Goal: Task Accomplishment & Management: Manage account settings

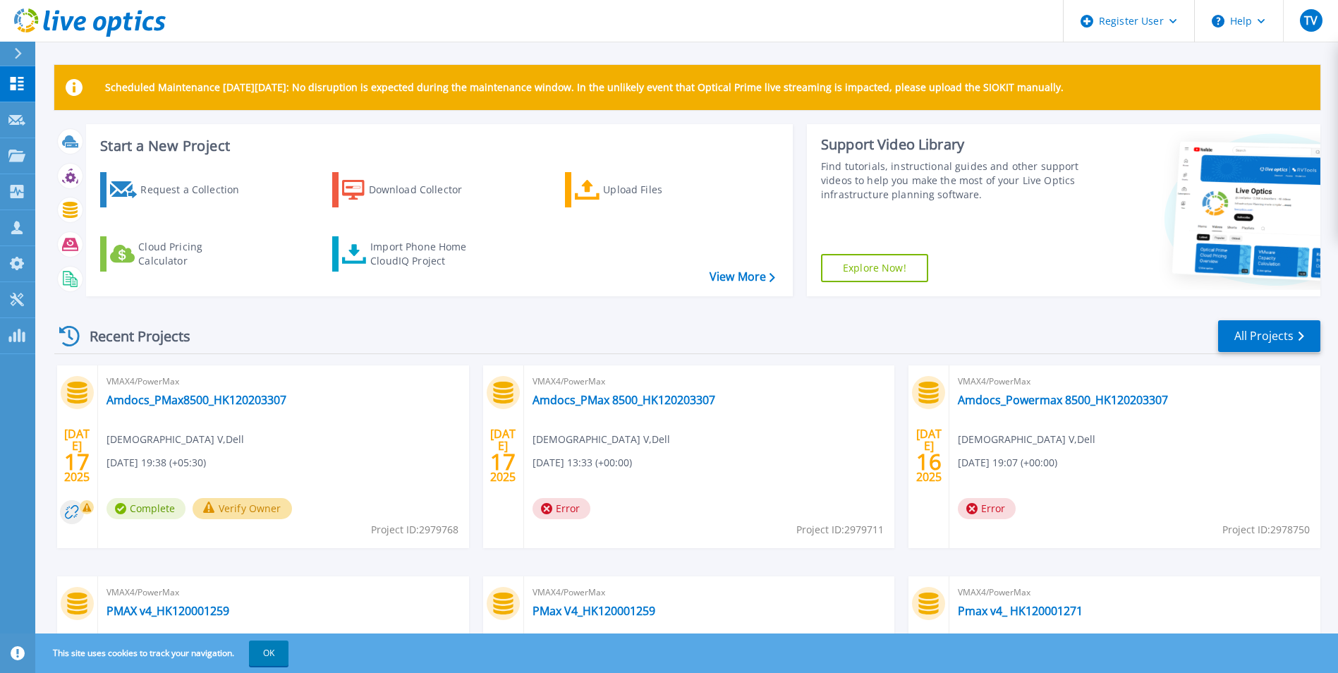
click at [14, 56] on icon at bounding box center [18, 53] width 8 height 11
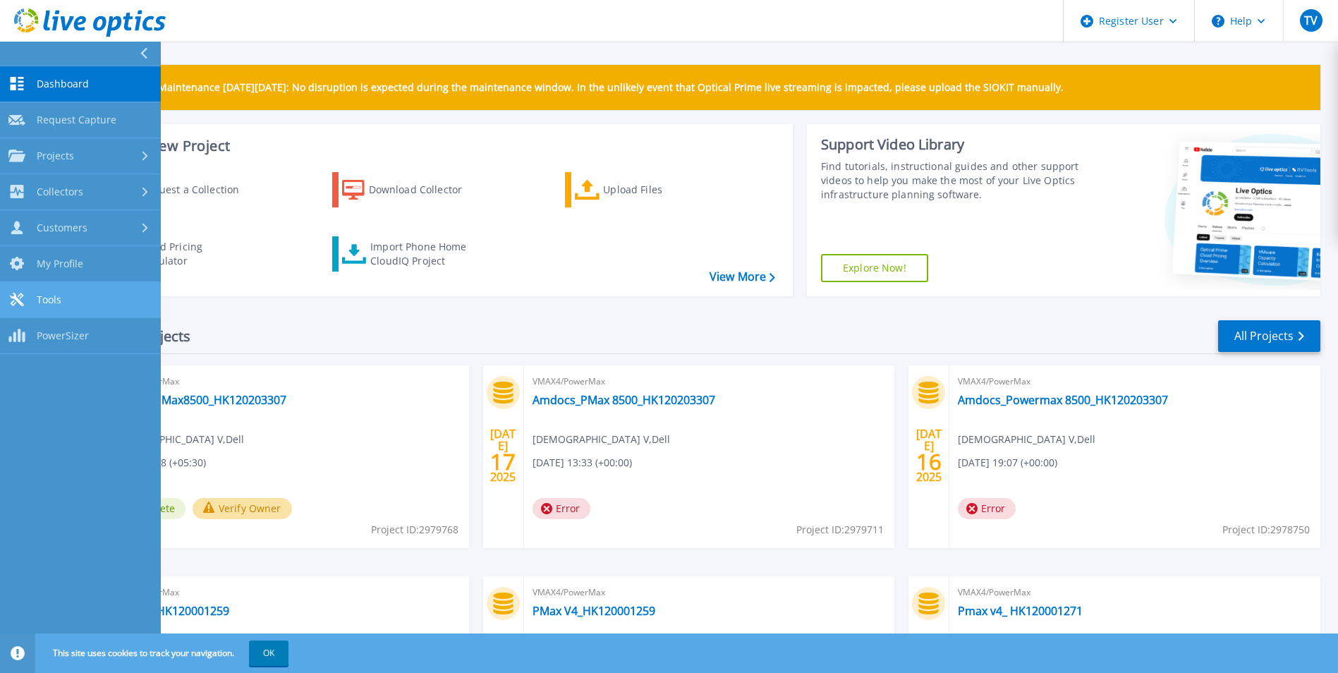
click at [66, 289] on link "Tools Tools" at bounding box center [80, 300] width 161 height 36
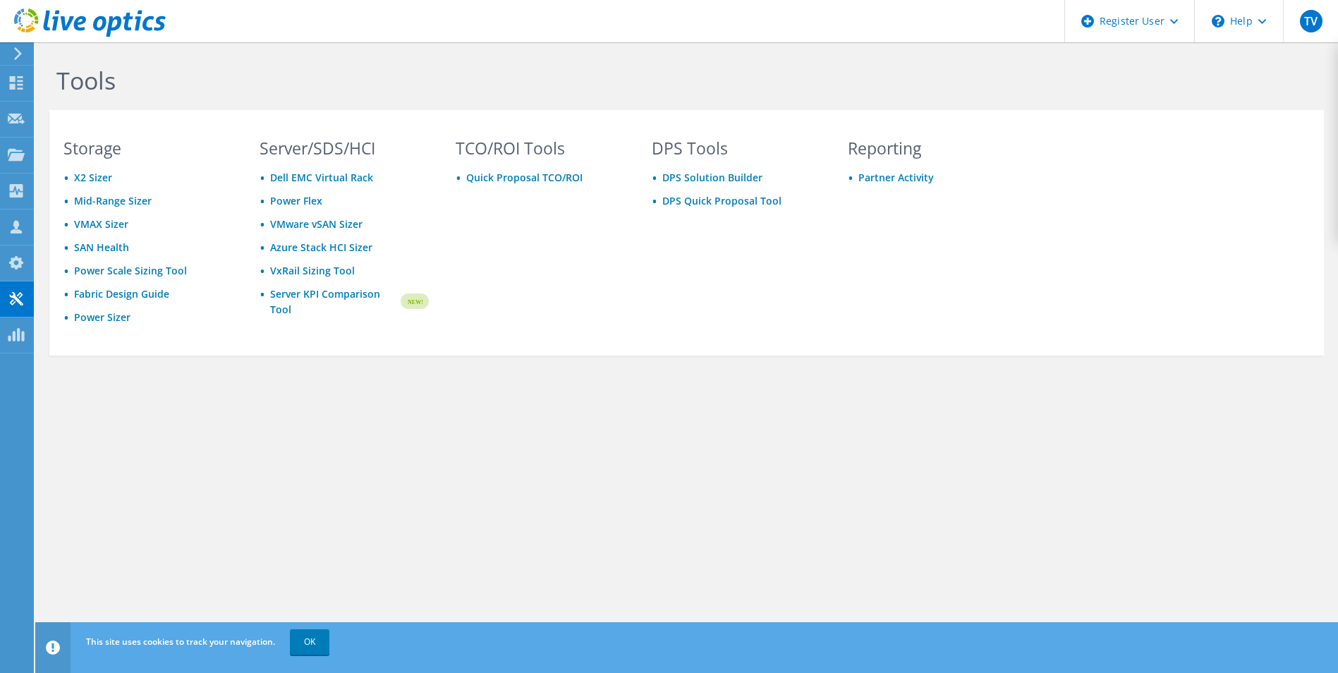
click at [18, 54] on icon at bounding box center [18, 53] width 11 height 13
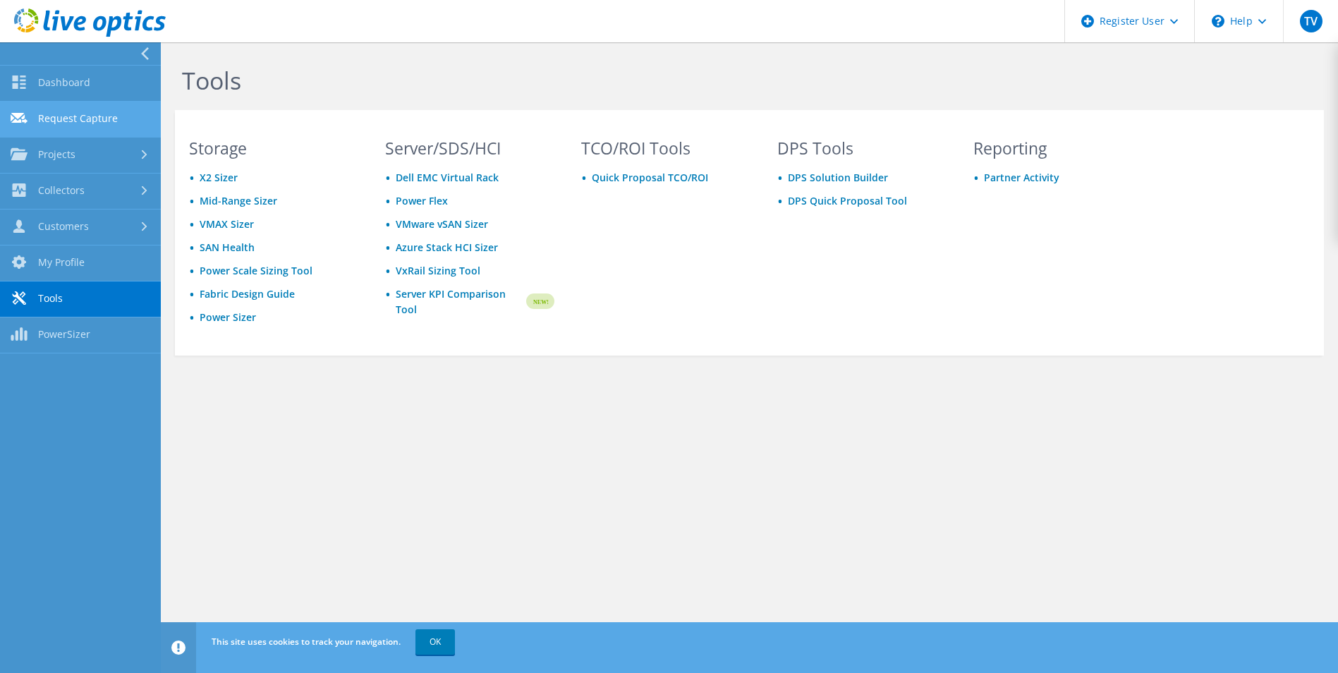
click at [67, 118] on link "Request Capture" at bounding box center [80, 120] width 161 height 36
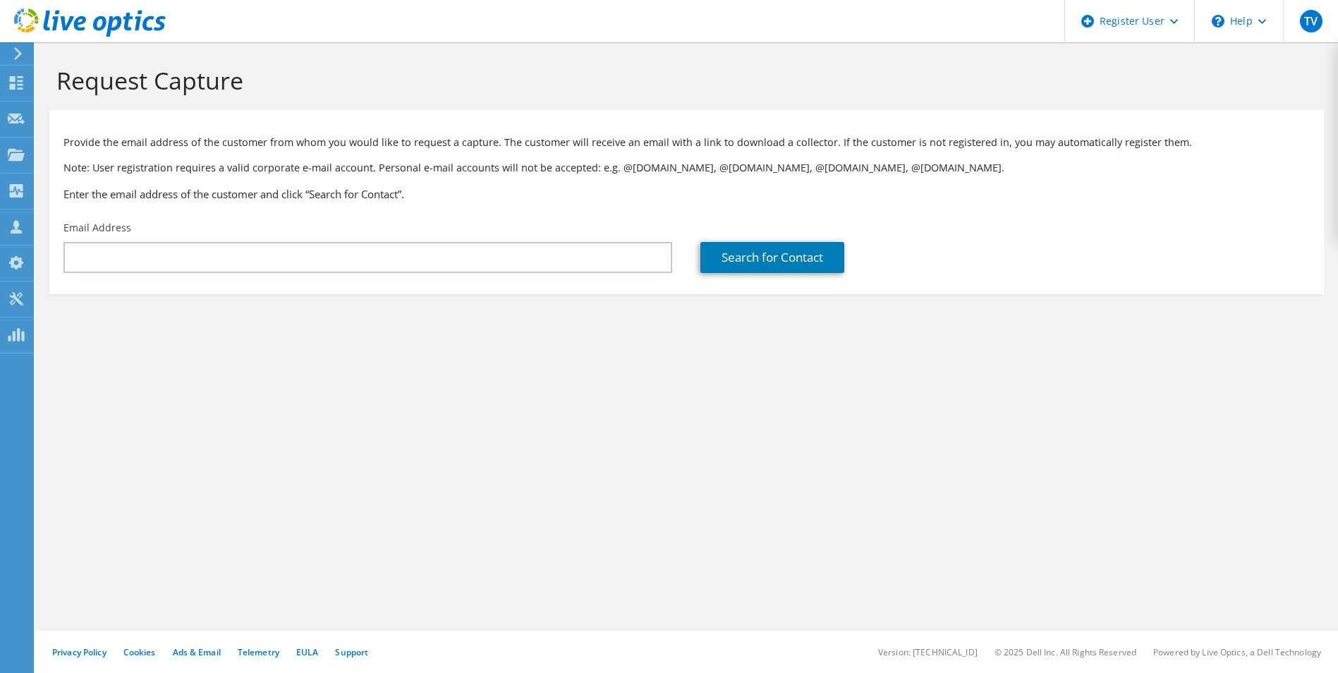
click at [23, 57] on icon at bounding box center [18, 53] width 11 height 13
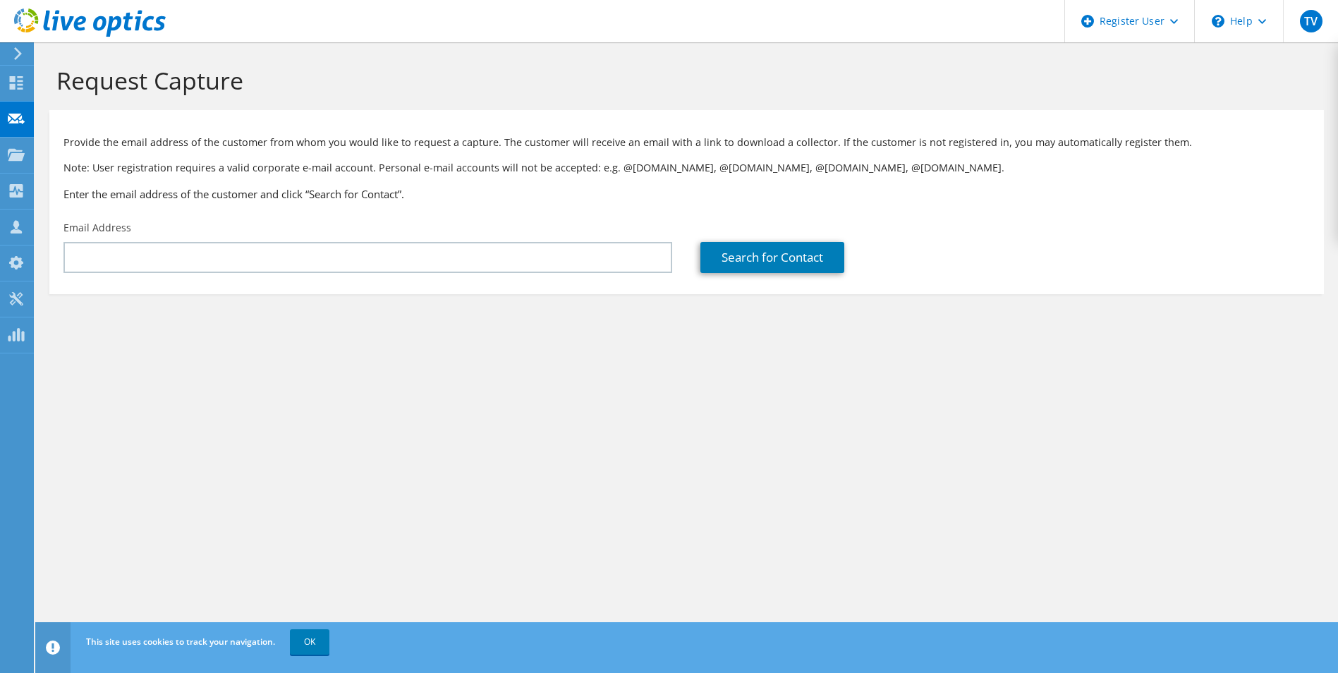
click at [18, 51] on use at bounding box center [18, 53] width 8 height 13
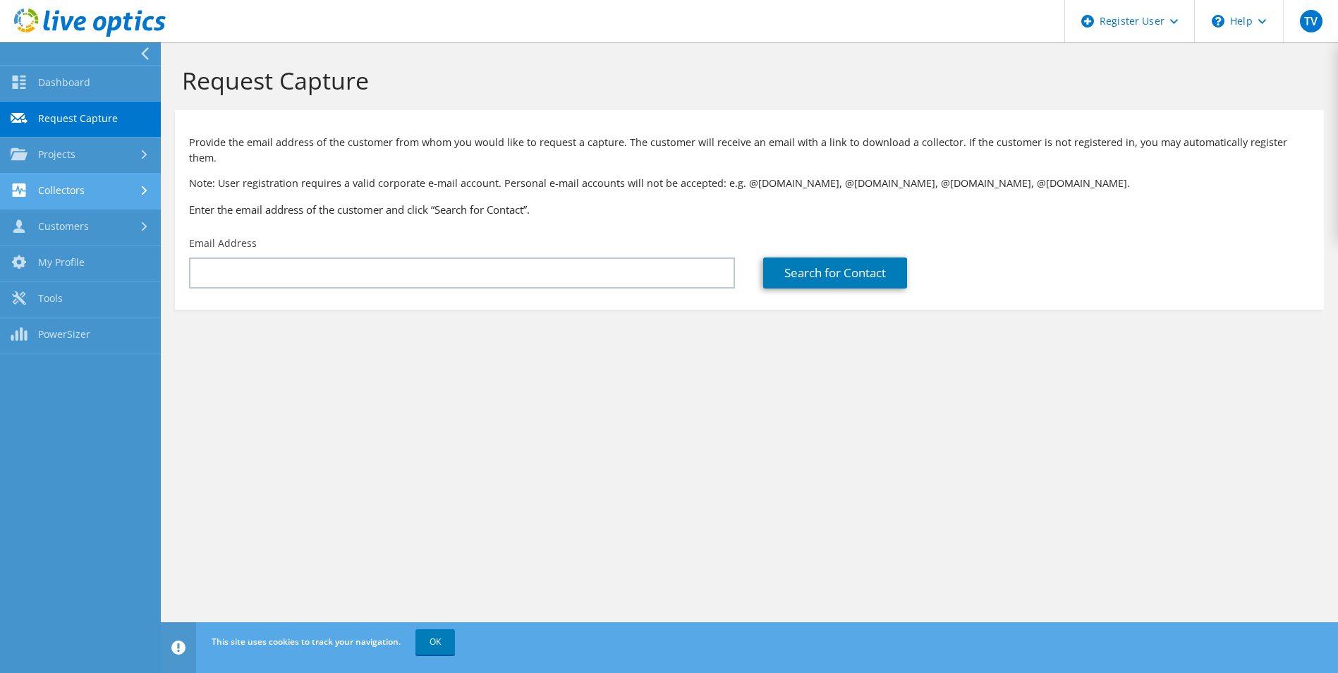
click at [109, 195] on link "Collectors" at bounding box center [80, 191] width 161 height 36
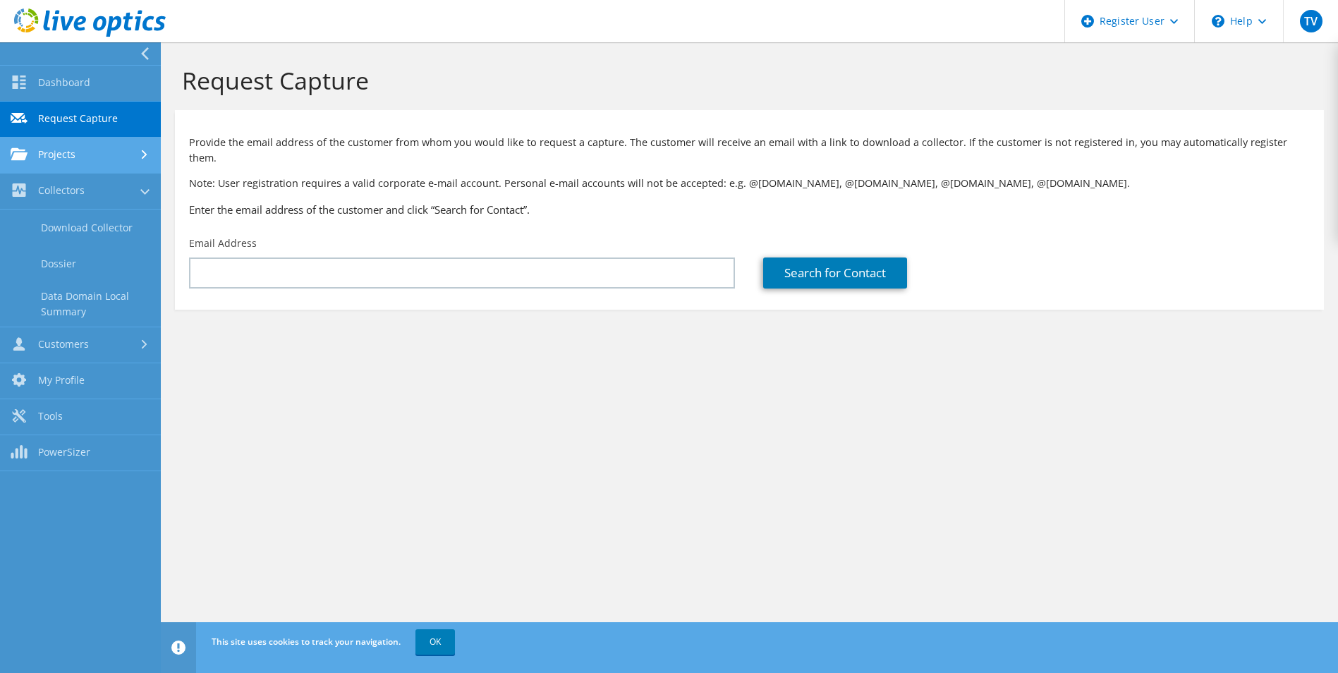
click at [91, 159] on link "Projects" at bounding box center [80, 156] width 161 height 36
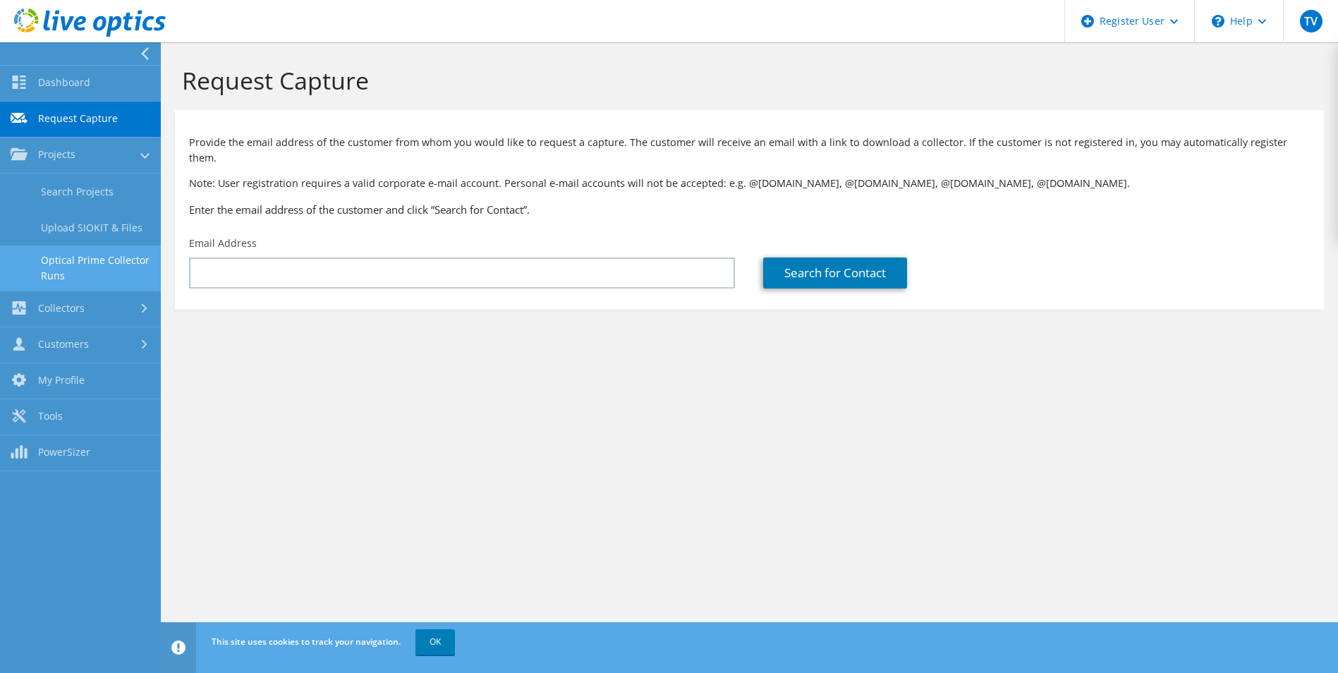
click at [71, 263] on link "Optical Prime Collector Runs" at bounding box center [80, 267] width 161 height 45
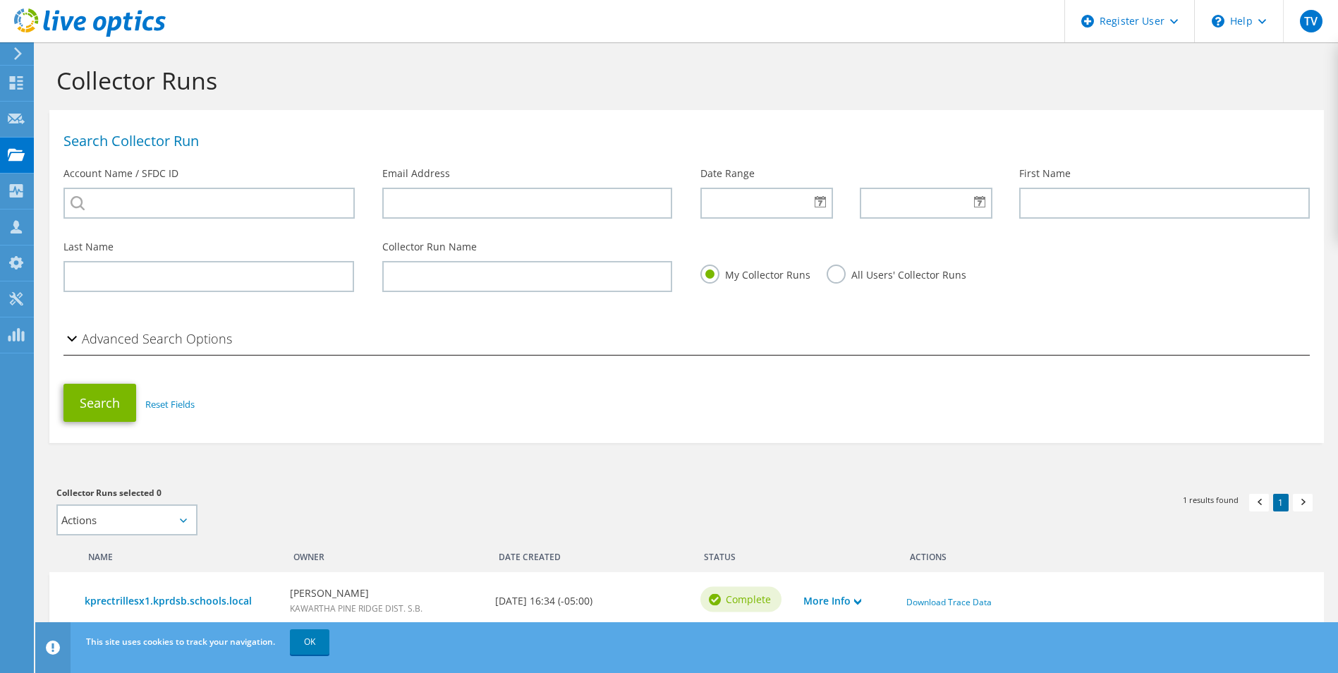
click at [18, 54] on icon at bounding box center [18, 53] width 11 height 13
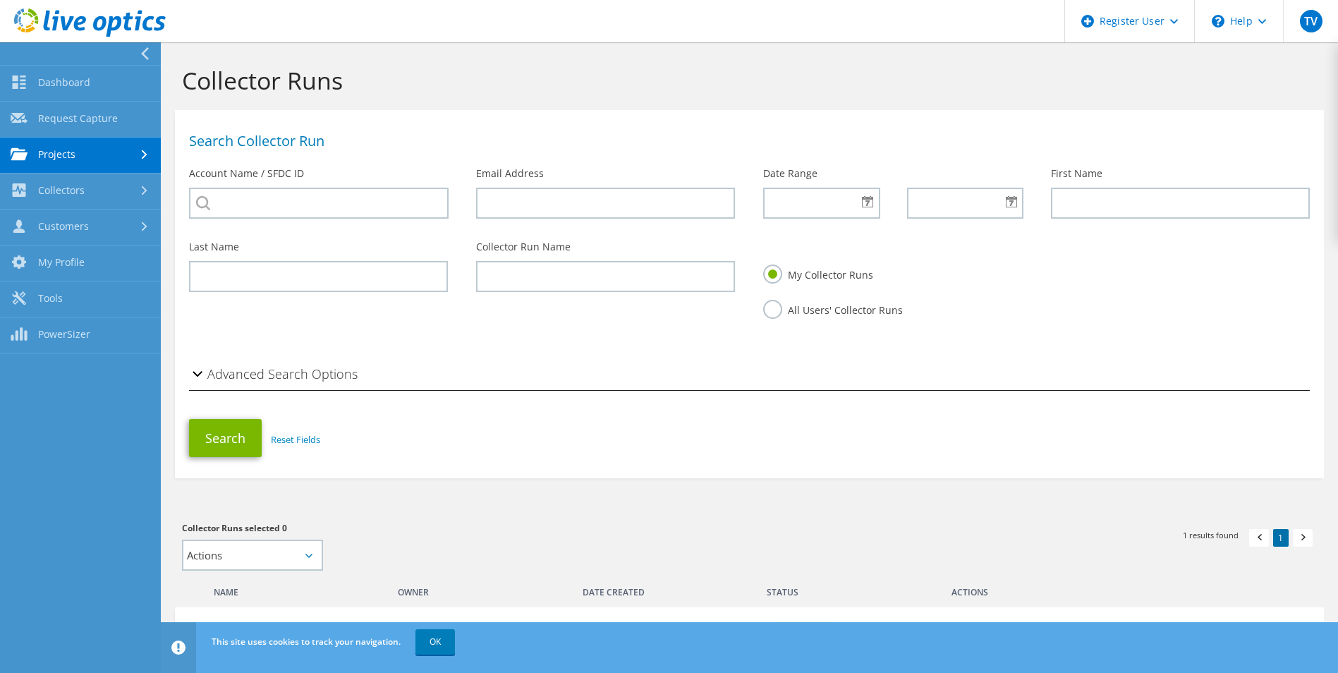
click at [103, 149] on link "Projects" at bounding box center [80, 156] width 161 height 36
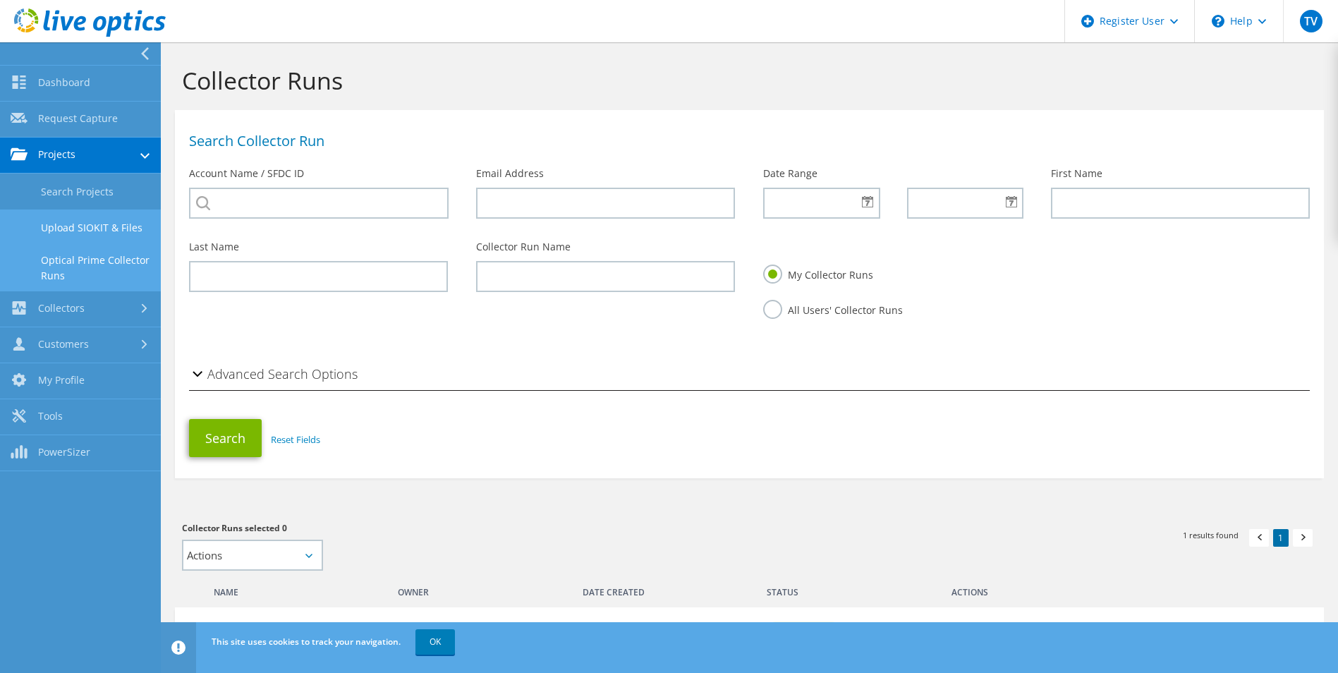
click at [75, 225] on link "Upload SIOKIT & Files" at bounding box center [80, 227] width 161 height 36
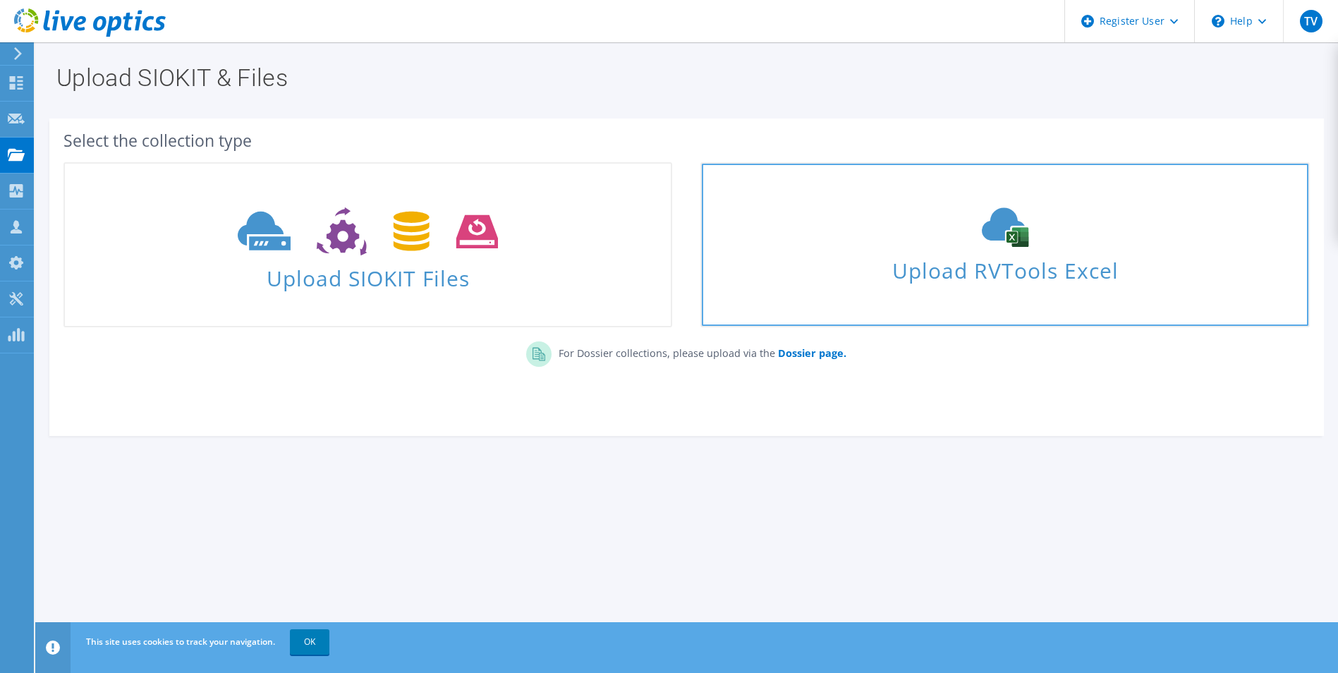
click at [989, 243] on icon at bounding box center [1005, 226] width 212 height 39
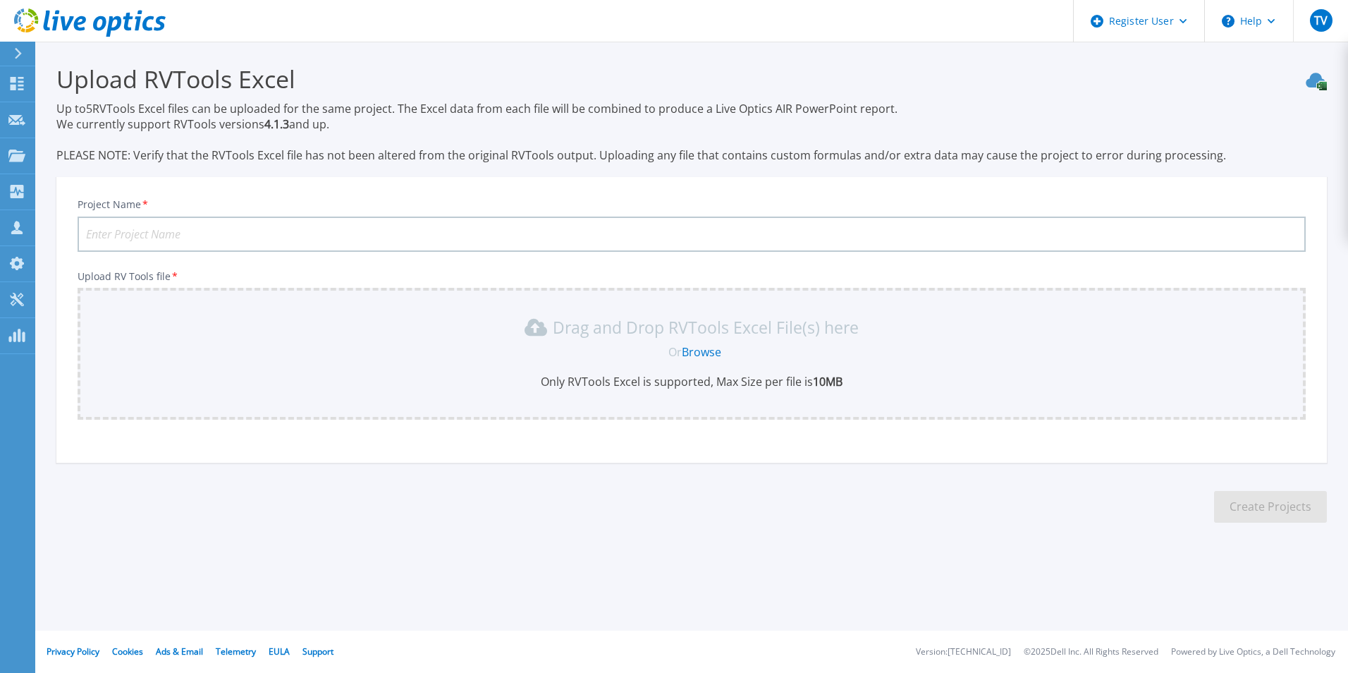
click at [695, 352] on link "Browse" at bounding box center [701, 352] width 39 height 16
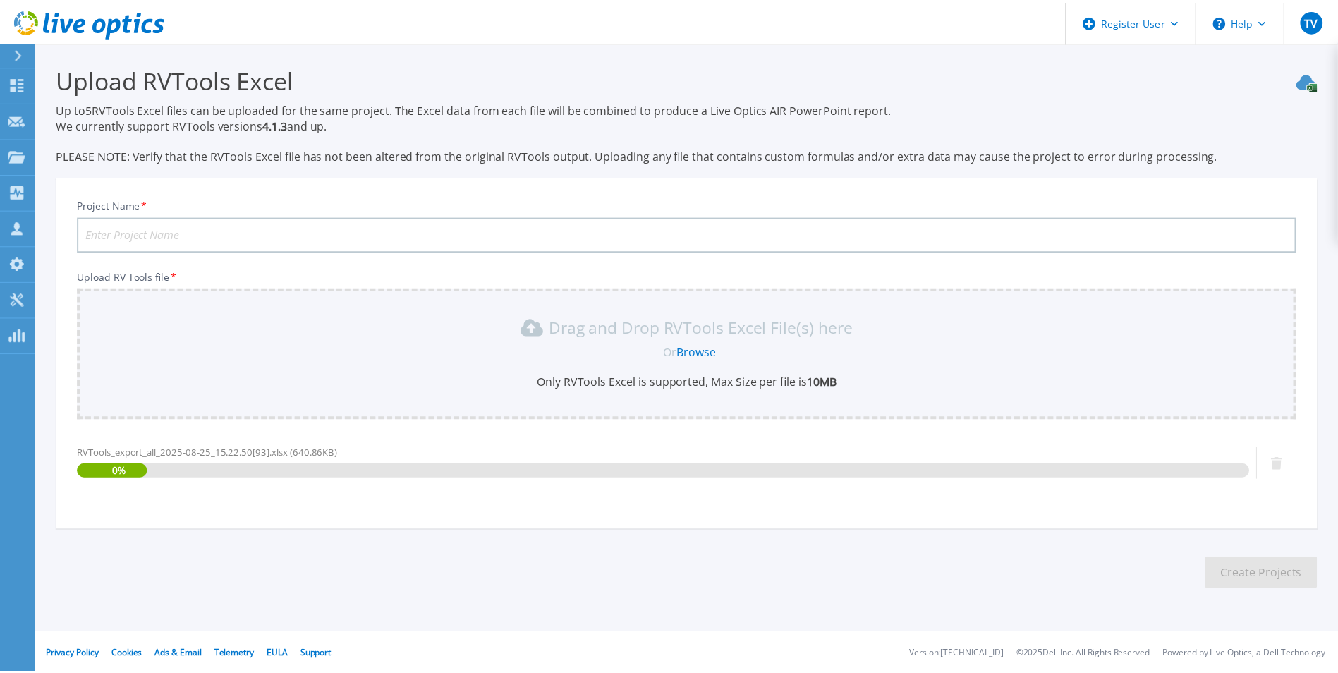
scroll to position [3, 0]
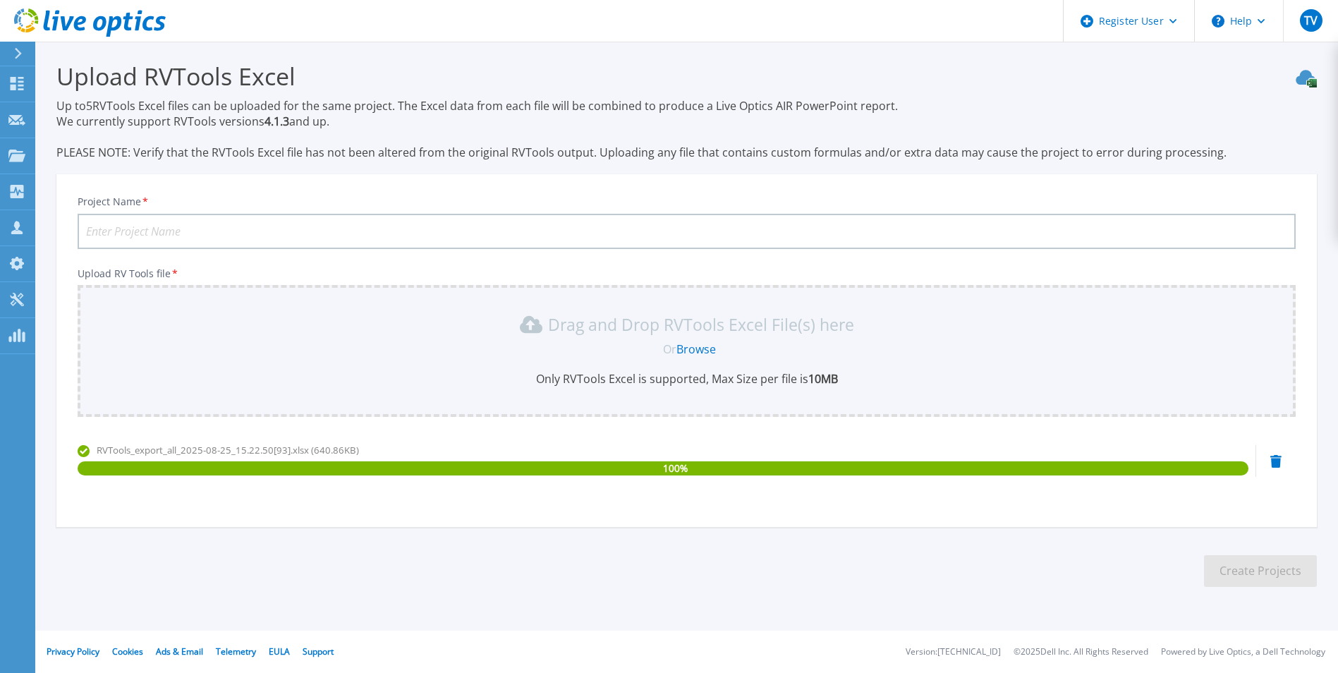
click at [281, 236] on input "Project Name *" at bounding box center [687, 231] width 1218 height 35
click at [348, 235] on input "Project Name *" at bounding box center [687, 231] width 1218 height 35
click at [229, 224] on input "Project Name *" at bounding box center [687, 231] width 1218 height 35
click at [219, 235] on input "Project Name *" at bounding box center [687, 231] width 1218 height 35
click at [219, 235] on input "Light" at bounding box center [687, 231] width 1218 height 35
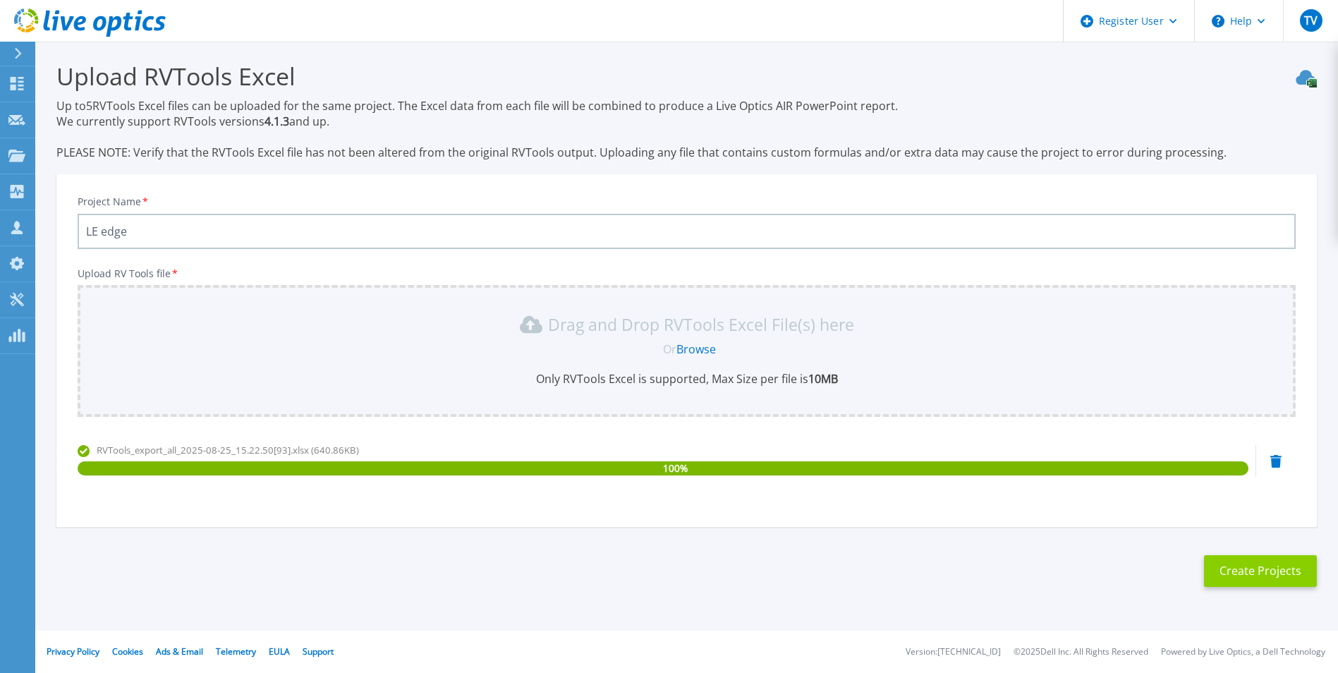
type input "LE edge"
click at [1229, 568] on button "Create Projects" at bounding box center [1260, 571] width 113 height 32
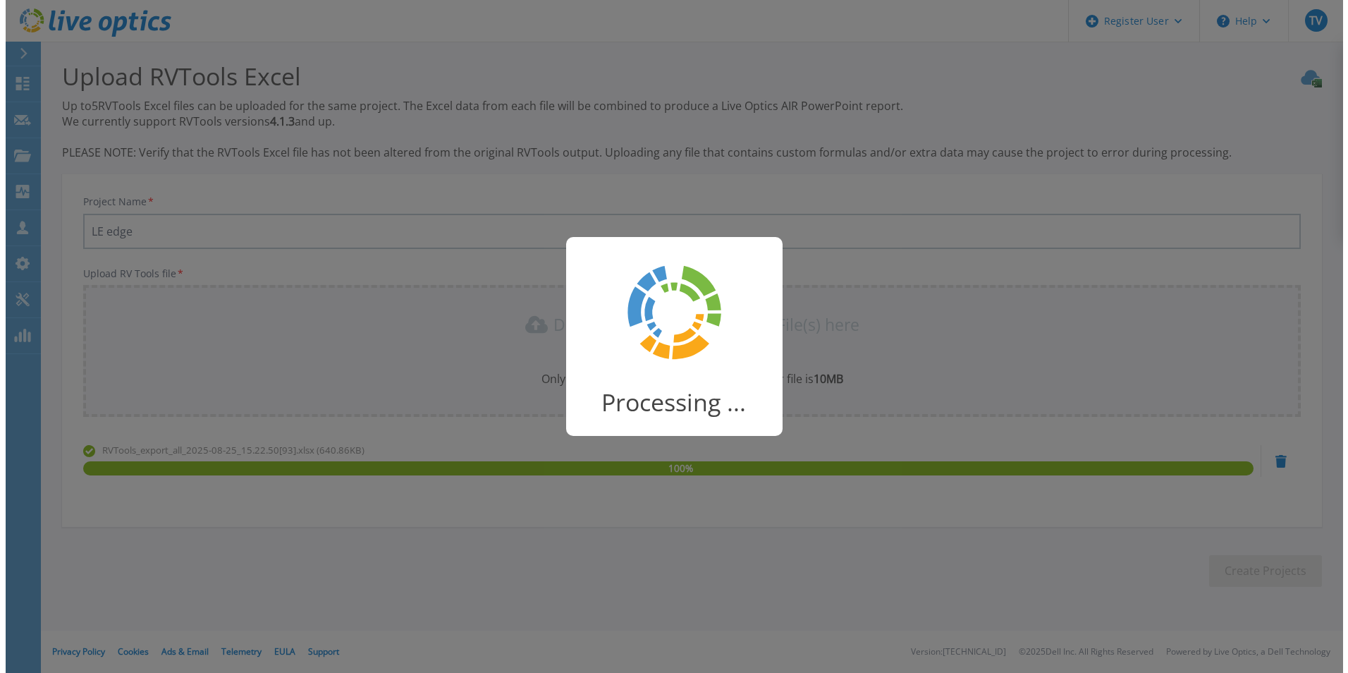
scroll to position [0, 0]
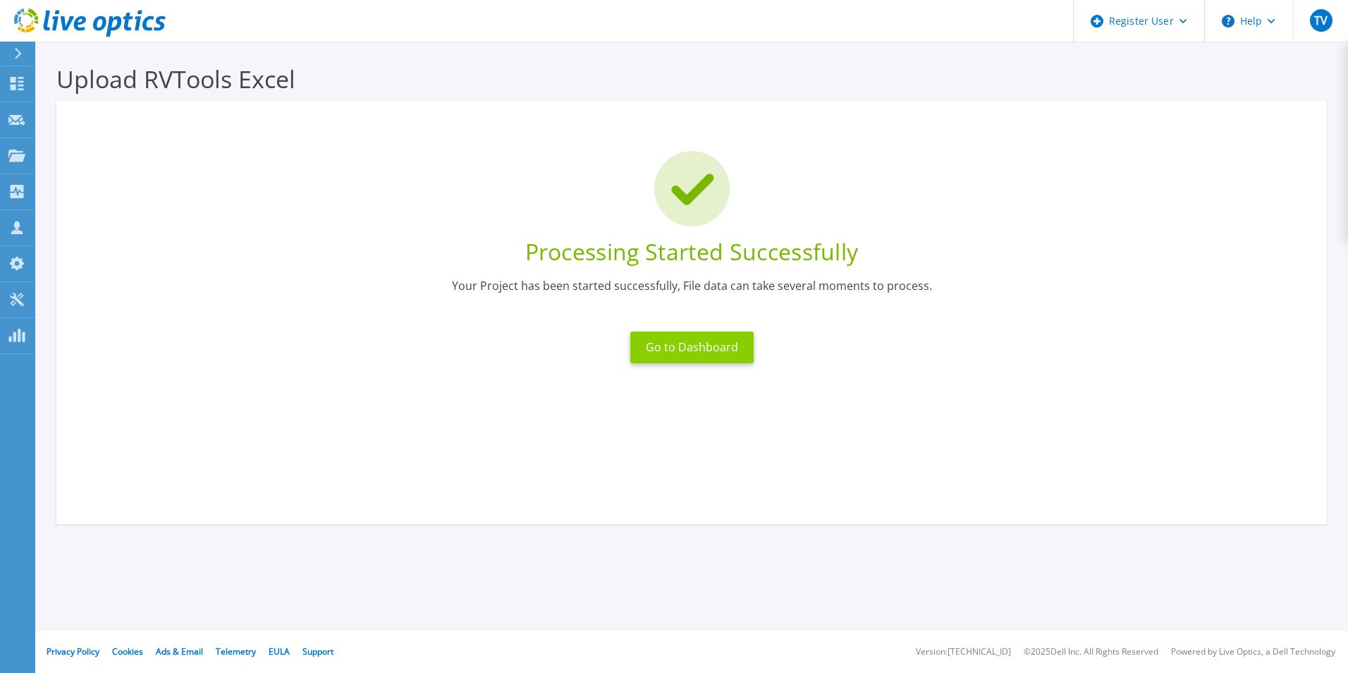
click at [712, 338] on button "Go to Dashboard" at bounding box center [691, 347] width 123 height 32
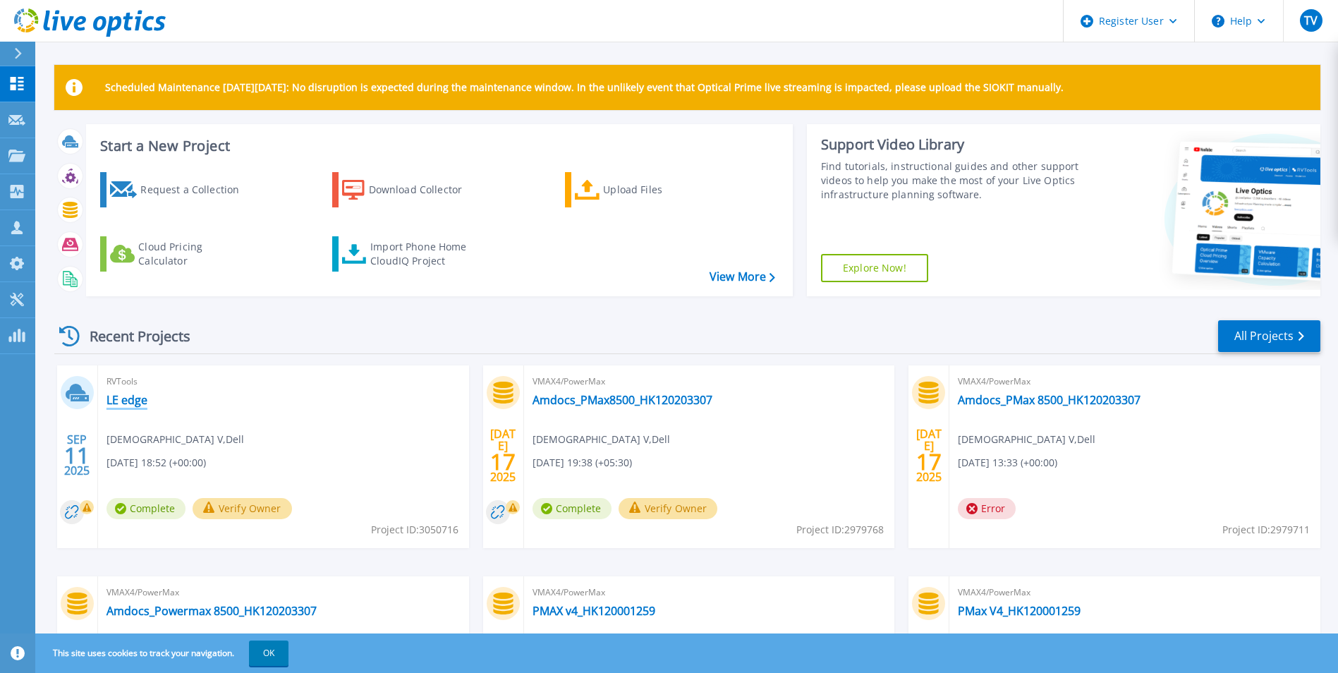
click at [133, 406] on link "LE edge" at bounding box center [126, 400] width 41 height 14
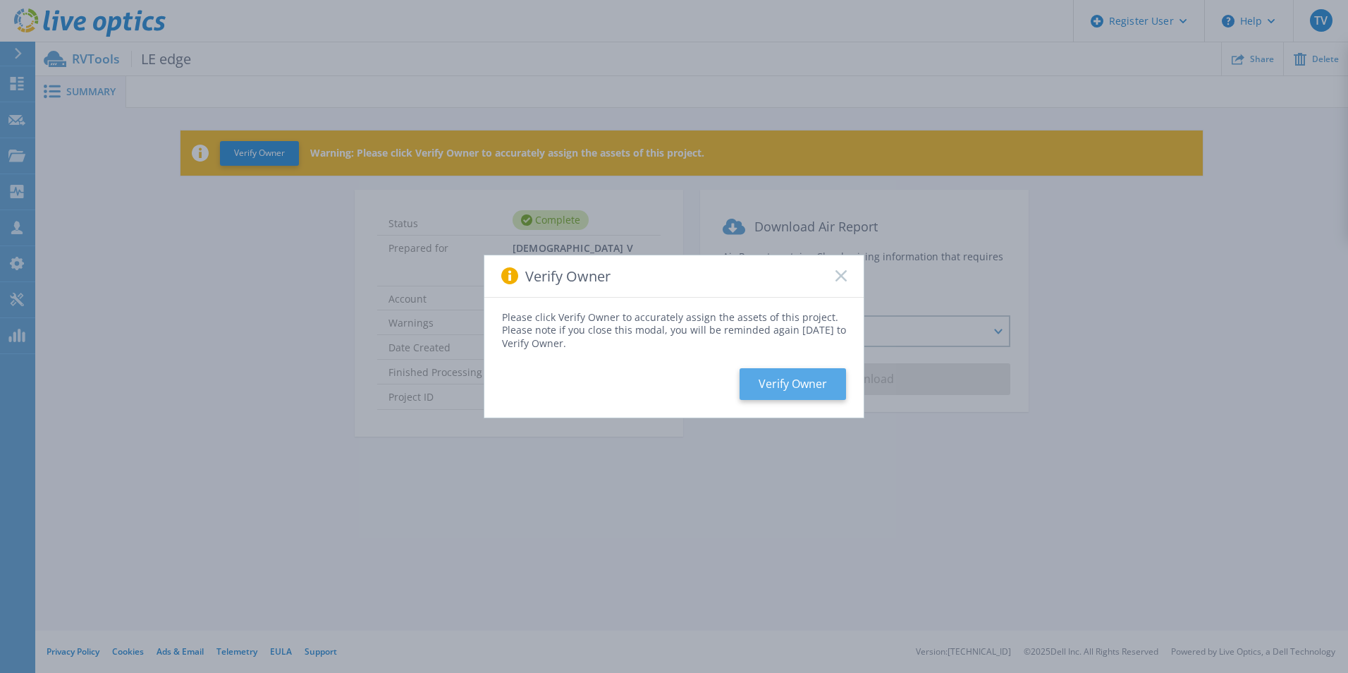
click at [814, 375] on button "Verify Owner" at bounding box center [793, 384] width 106 height 32
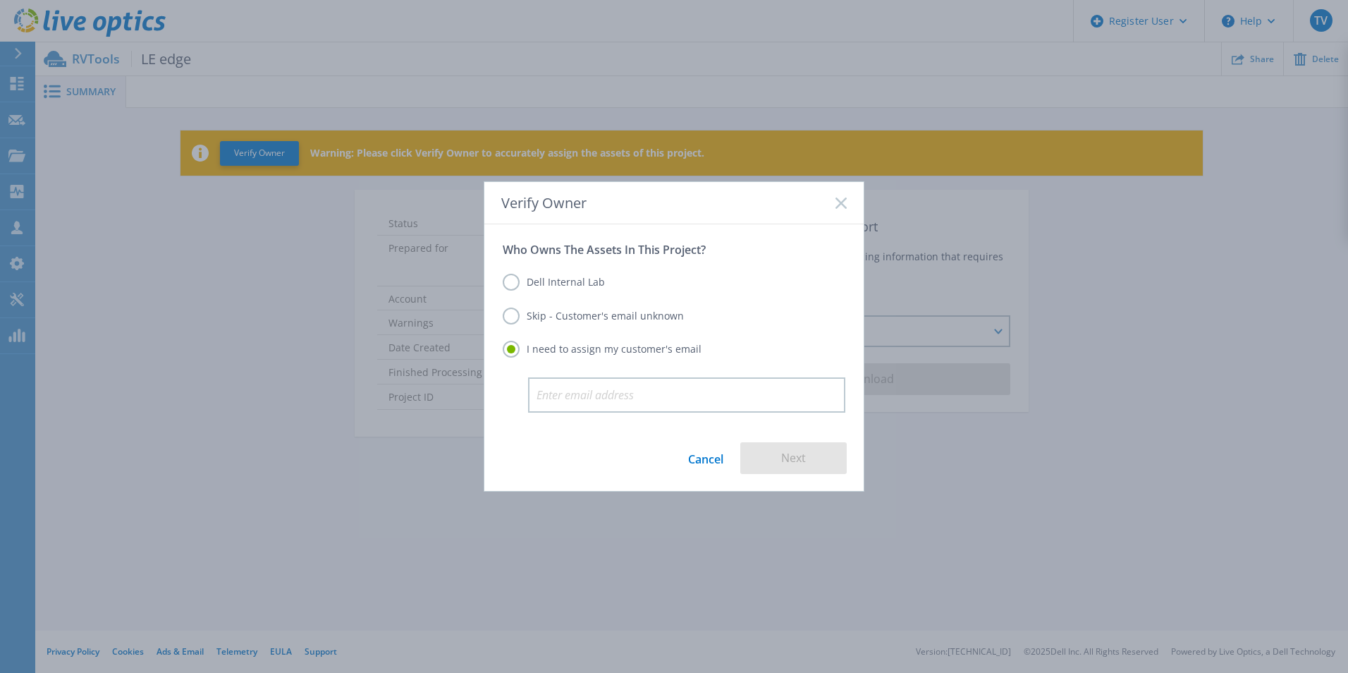
click at [842, 203] on rect at bounding box center [841, 203] width 12 height 12
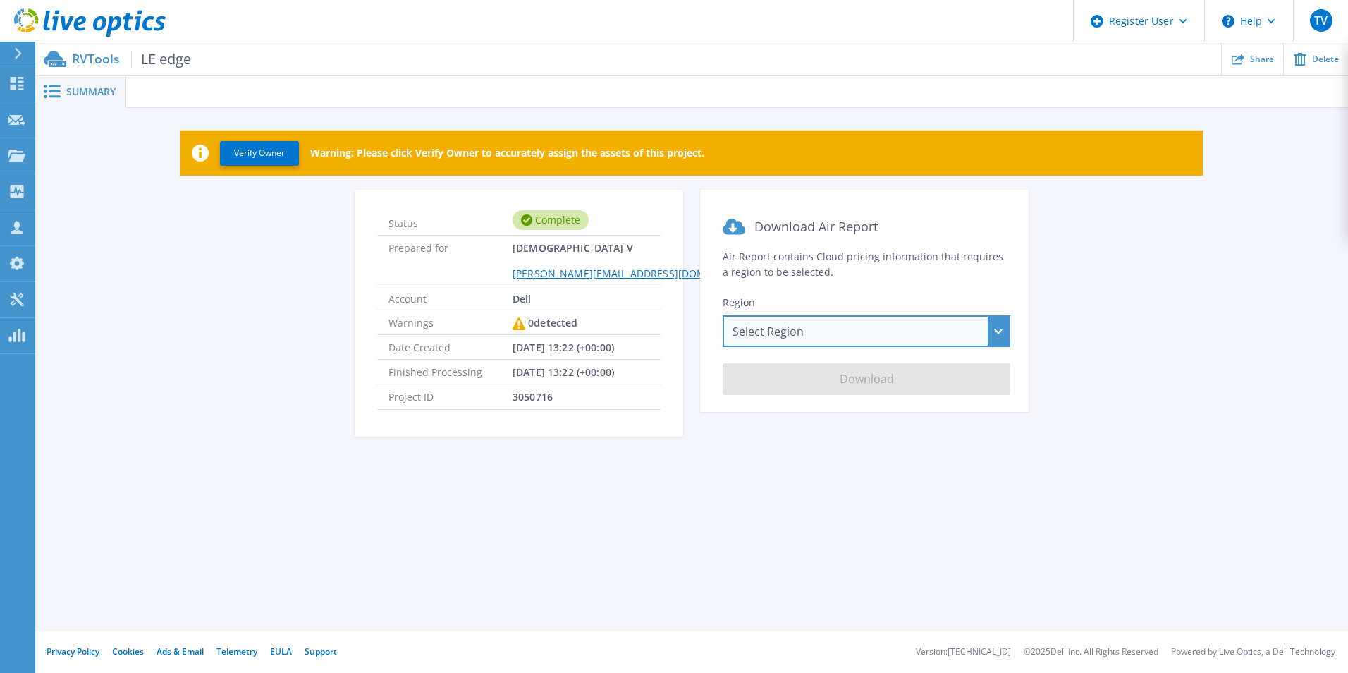
click at [780, 338] on div "Select Region [GEOGRAPHIC_DATA] ([GEOGRAPHIC_DATA]) [GEOGRAPHIC_DATA] ([GEOGRAP…" at bounding box center [867, 331] width 288 height 32
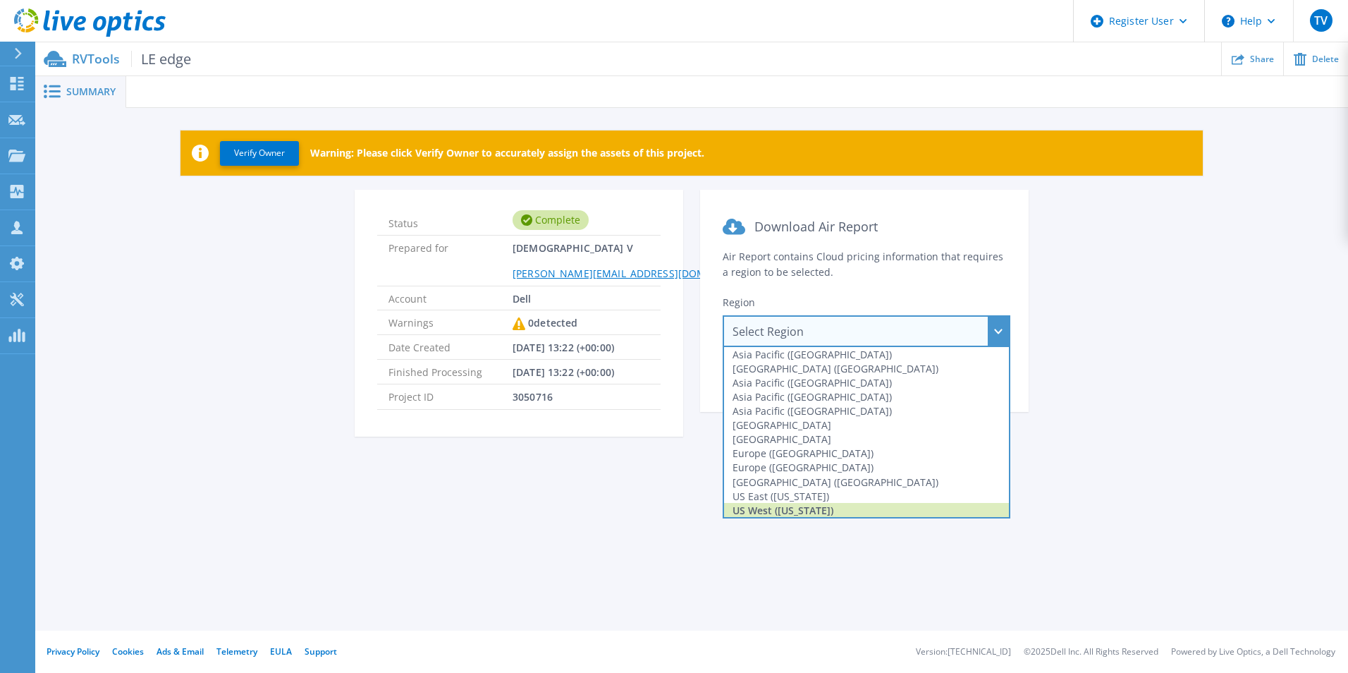
click at [778, 509] on div "US West ([US_STATE])" at bounding box center [866, 510] width 285 height 14
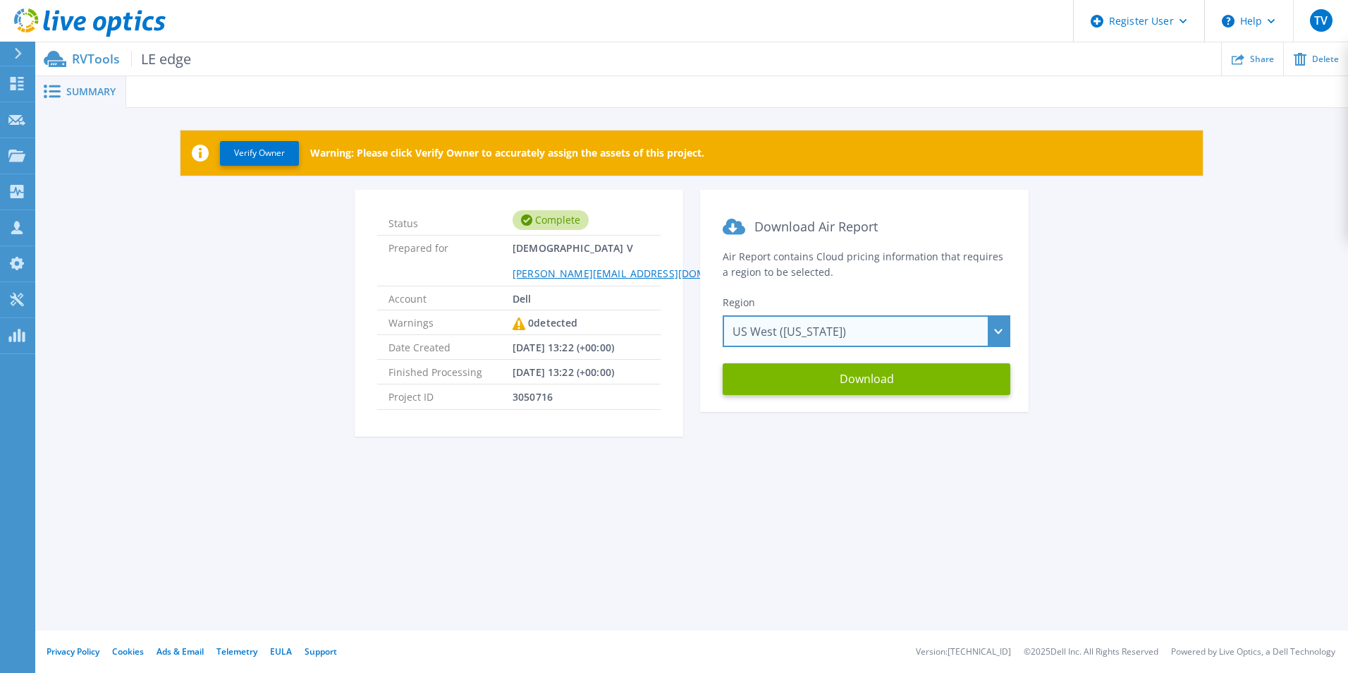
click at [792, 315] on div "US West ([US_STATE]) [GEOGRAPHIC_DATA] ([GEOGRAPHIC_DATA]) [GEOGRAPHIC_DATA] ([…" at bounding box center [867, 331] width 288 height 32
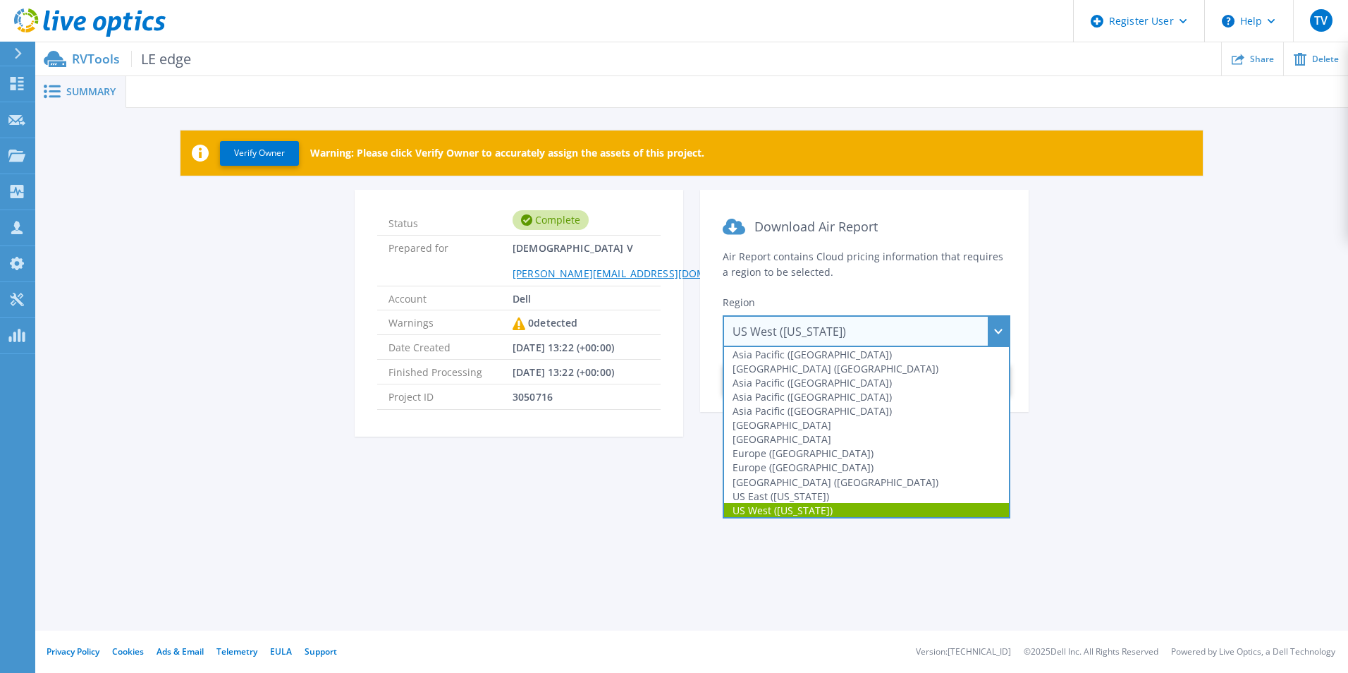
click at [790, 322] on div "US West ([US_STATE]) [GEOGRAPHIC_DATA] ([GEOGRAPHIC_DATA]) [GEOGRAPHIC_DATA] ([…" at bounding box center [867, 331] width 288 height 32
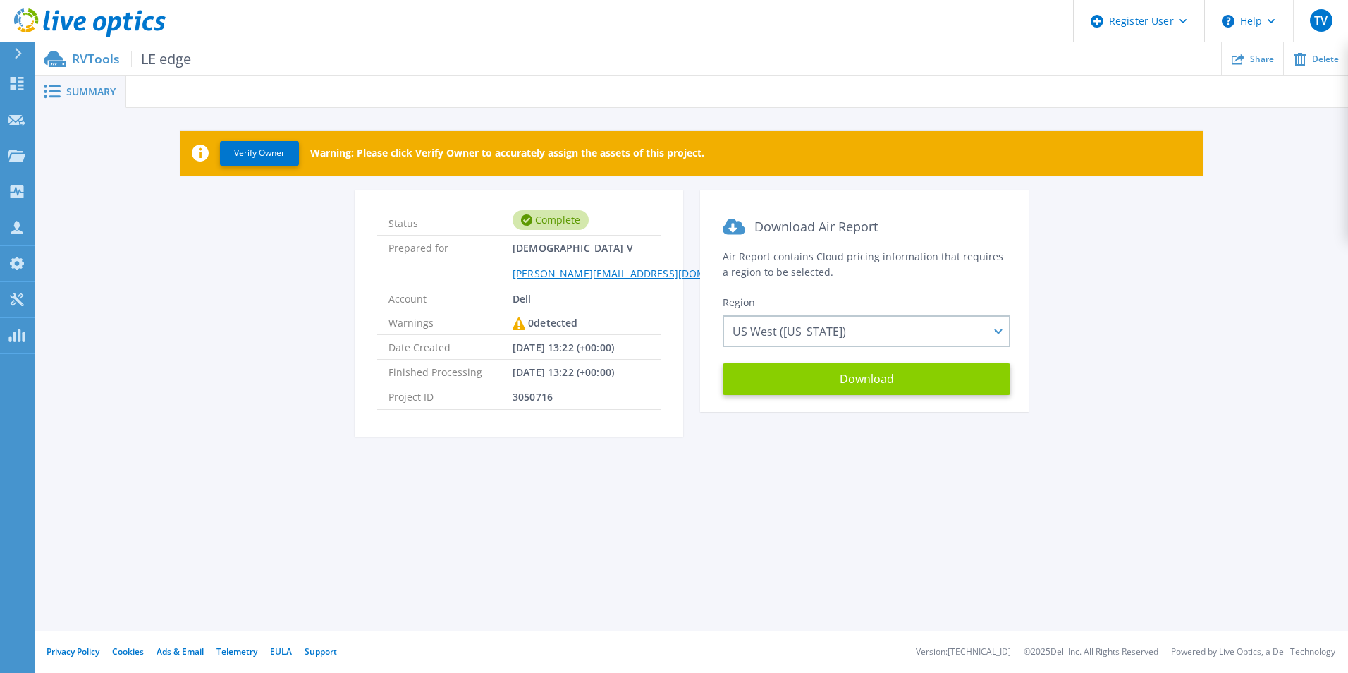
click at [813, 383] on button "Download" at bounding box center [867, 379] width 288 height 32
click at [161, 63] on span "LE edge" at bounding box center [161, 59] width 60 height 16
click at [161, 61] on span "LE edge" at bounding box center [161, 59] width 60 height 16
drag, startPoint x: 161, startPoint y: 61, endPoint x: 109, endPoint y: 177, distance: 126.9
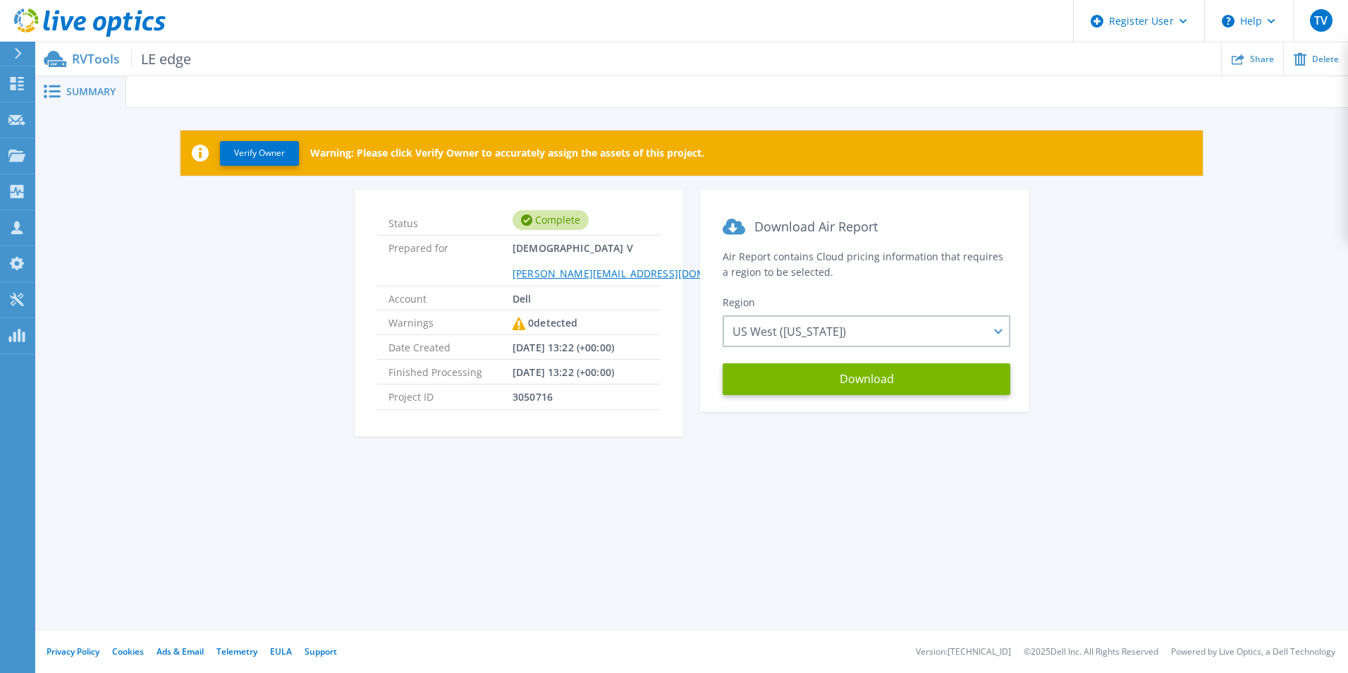
click at [109, 177] on div "Verify Owner Warning: Please click Verify Owner to accurately assign the assets…" at bounding box center [691, 291] width 1313 height 367
click at [175, 59] on span "LE edge" at bounding box center [161, 59] width 60 height 16
click at [157, 57] on span "LE edge" at bounding box center [161, 59] width 60 height 16
click at [145, 247] on div "Status Complete Prepared for Tejesh V Tejesh.V@dell.com Account Dell Warnings 0…" at bounding box center [691, 322] width 1271 height 264
click at [79, 94] on span "Summary" at bounding box center [90, 92] width 49 height 10
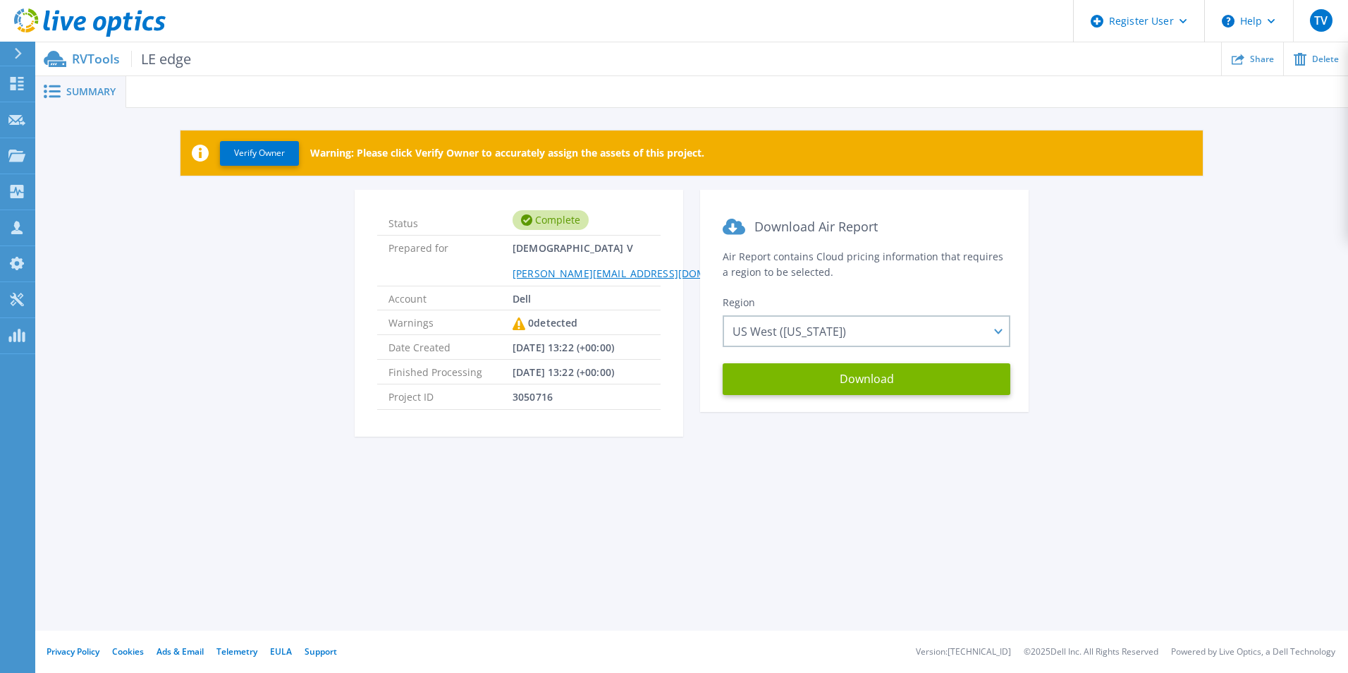
click at [68, 62] on div "RVTools LE edge Share Delete" at bounding box center [691, 58] width 1313 height 33
click at [80, 66] on p "RVTools LE edge" at bounding box center [131, 59] width 119 height 16
drag, startPoint x: 80, startPoint y: 66, endPoint x: 65, endPoint y: 97, distance: 34.4
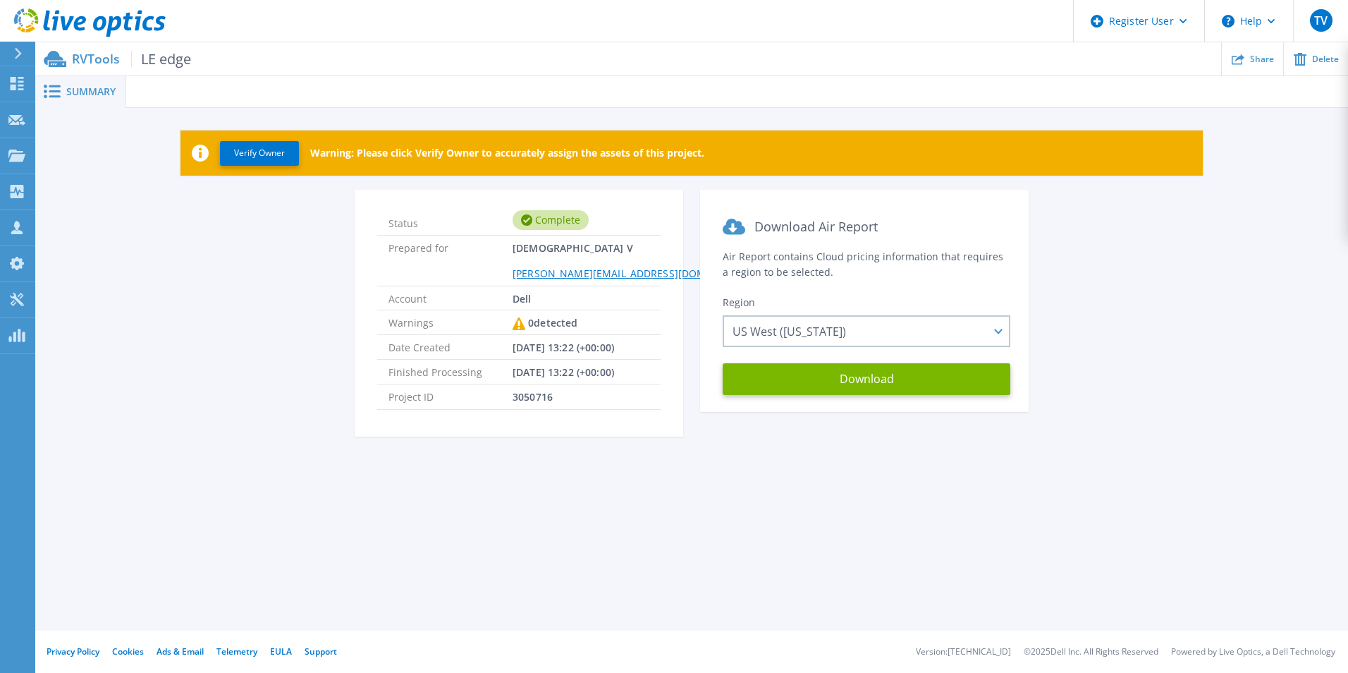
click at [65, 97] on span at bounding box center [50, 91] width 31 height 13
click at [64, 96] on span at bounding box center [50, 91] width 31 height 13
drag, startPoint x: 1214, startPoint y: 275, endPoint x: 1342, endPoint y: 279, distance: 127.7
click at [1342, 279] on div "Verify Owner Warning: Please click Verify Owner to accurately assign the assets…" at bounding box center [691, 291] width 1313 height 367
click at [168, 54] on span "LE edge" at bounding box center [161, 59] width 60 height 16
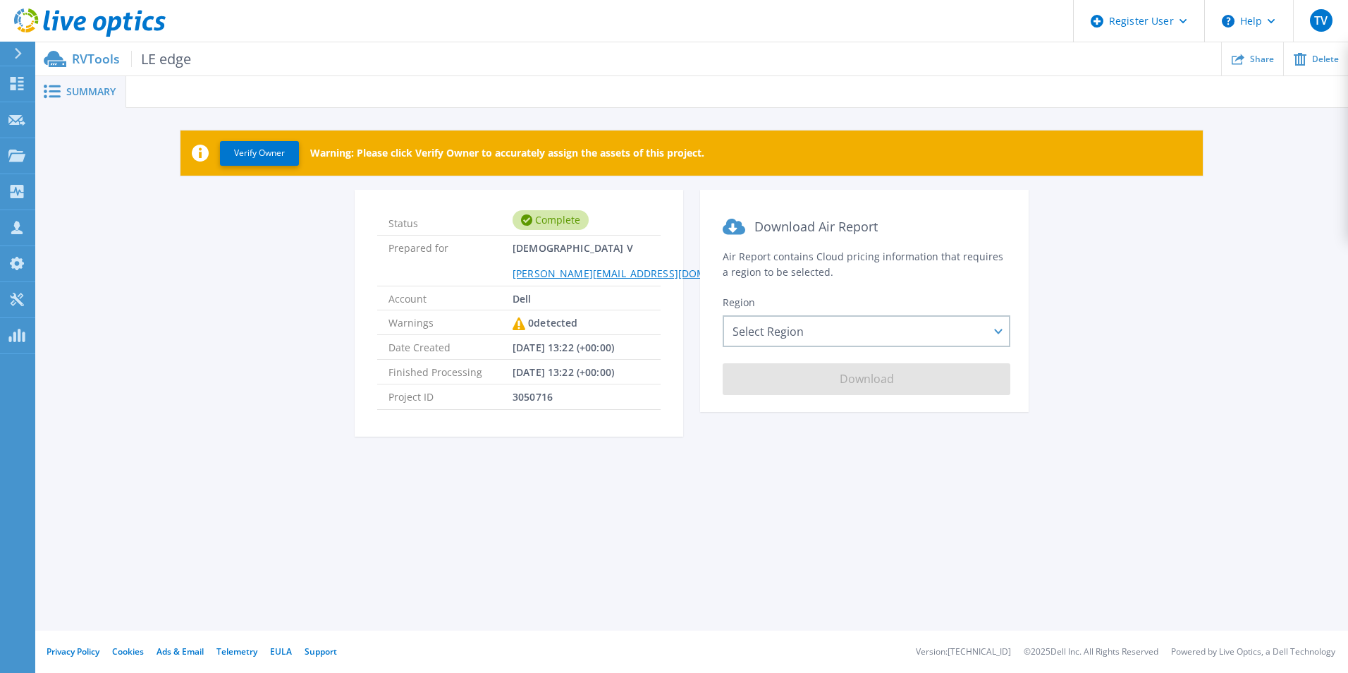
click at [77, 81] on div "Summary" at bounding box center [80, 92] width 91 height 32
click at [68, 60] on div "RVTools LE edge Share Delete" at bounding box center [691, 58] width 1313 height 33
click at [20, 50] on icon at bounding box center [18, 53] width 8 height 11
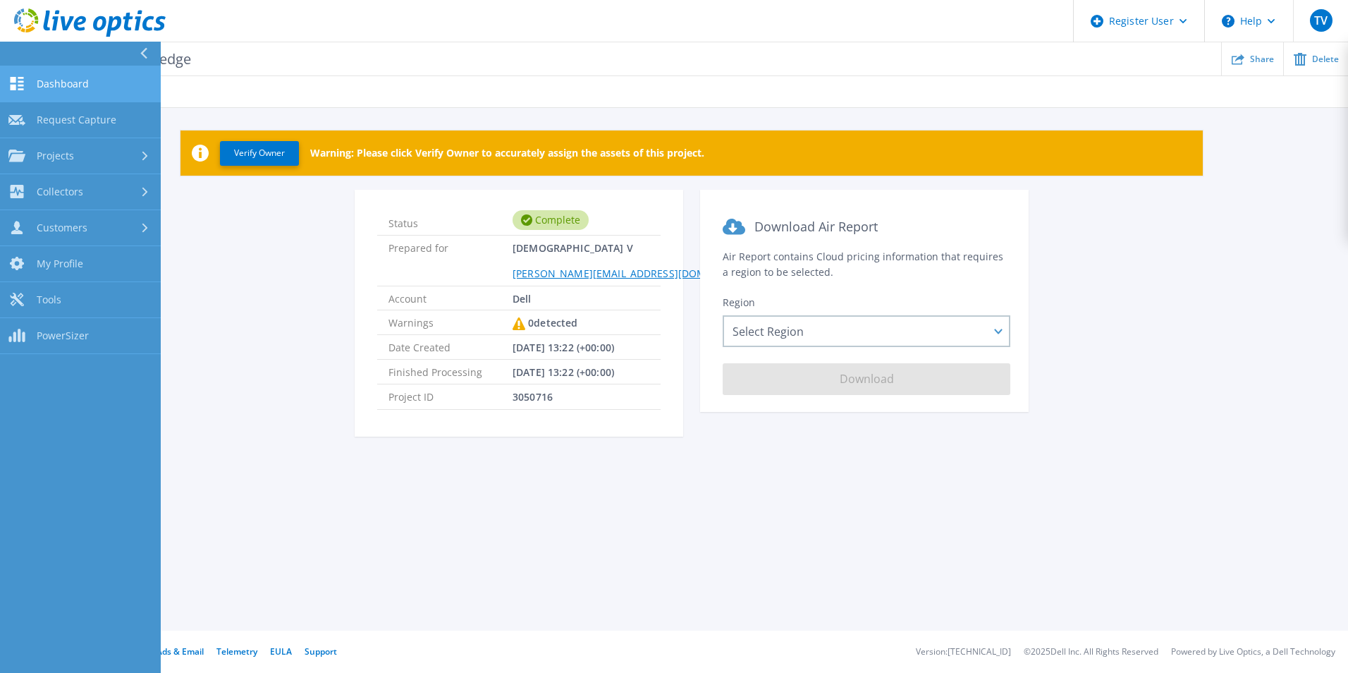
click at [74, 80] on span "Dashboard" at bounding box center [63, 84] width 52 height 13
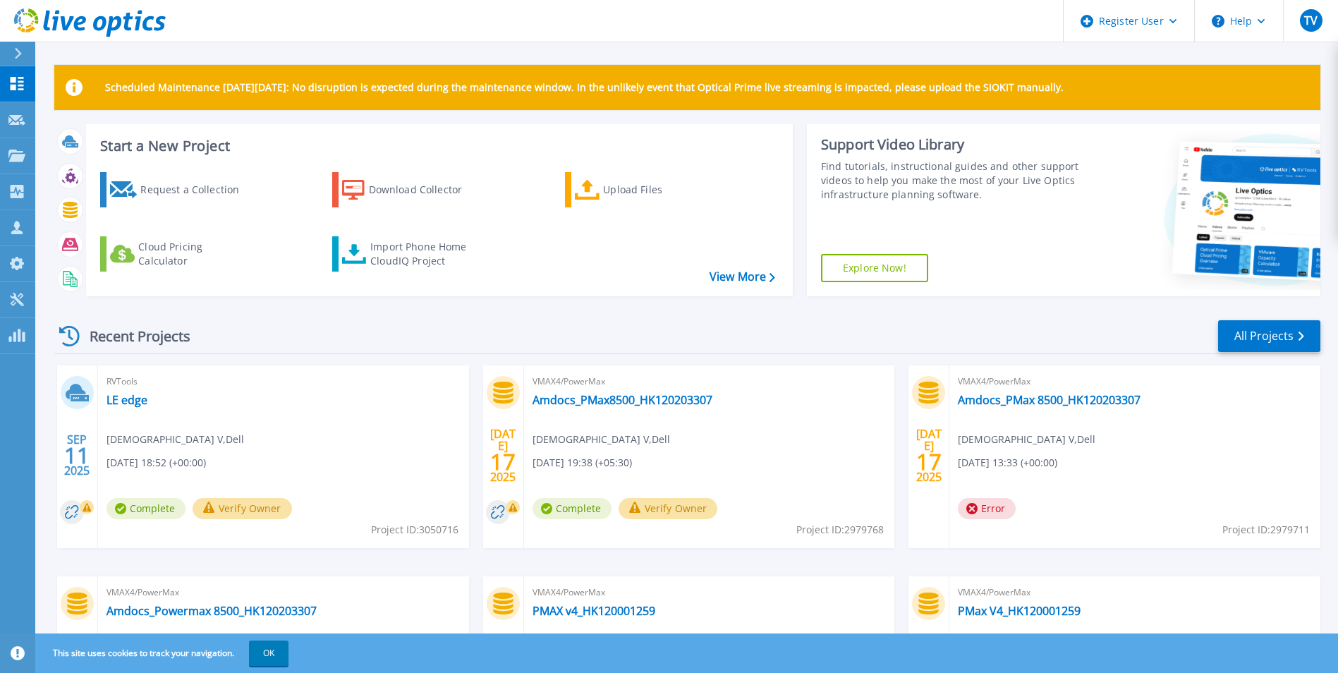
click at [83, 458] on span "11" at bounding box center [76, 455] width 25 height 12
click at [76, 397] on icon at bounding box center [80, 398] width 18 height 6
drag, startPoint x: 76, startPoint y: 397, endPoint x: 128, endPoint y: 396, distance: 51.5
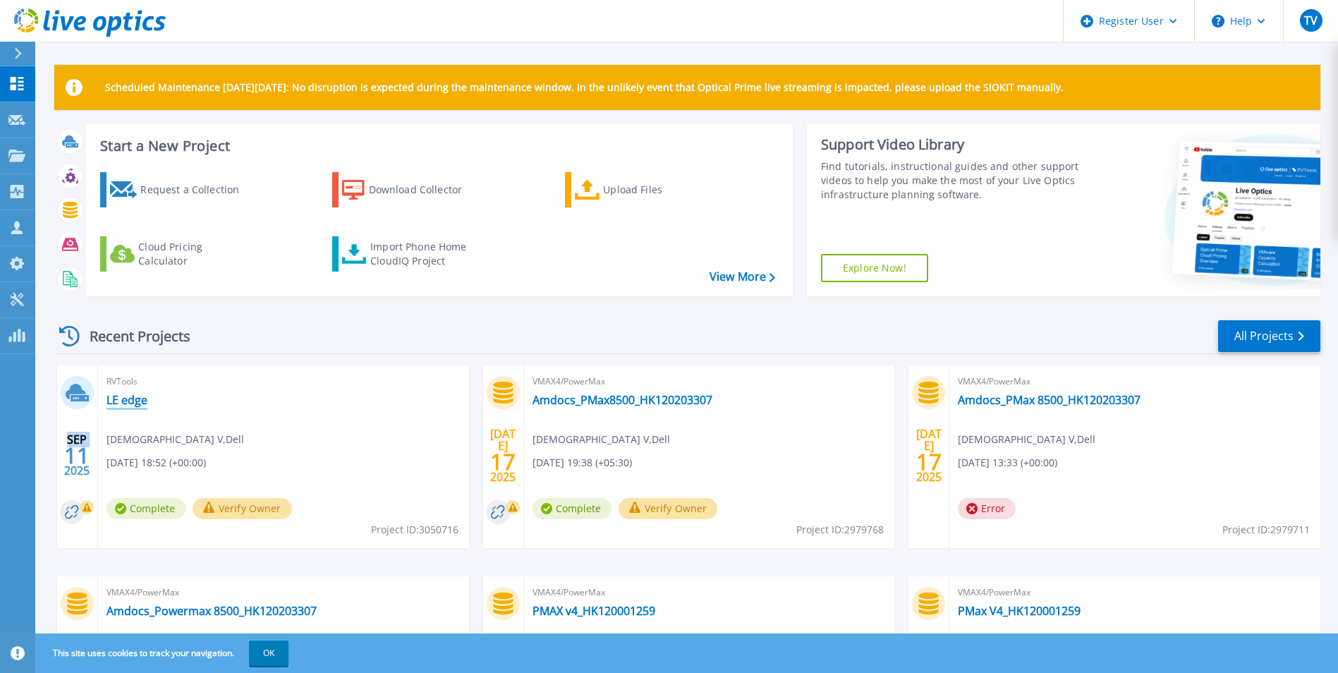
click at [128, 396] on link "LE edge" at bounding box center [126, 400] width 41 height 14
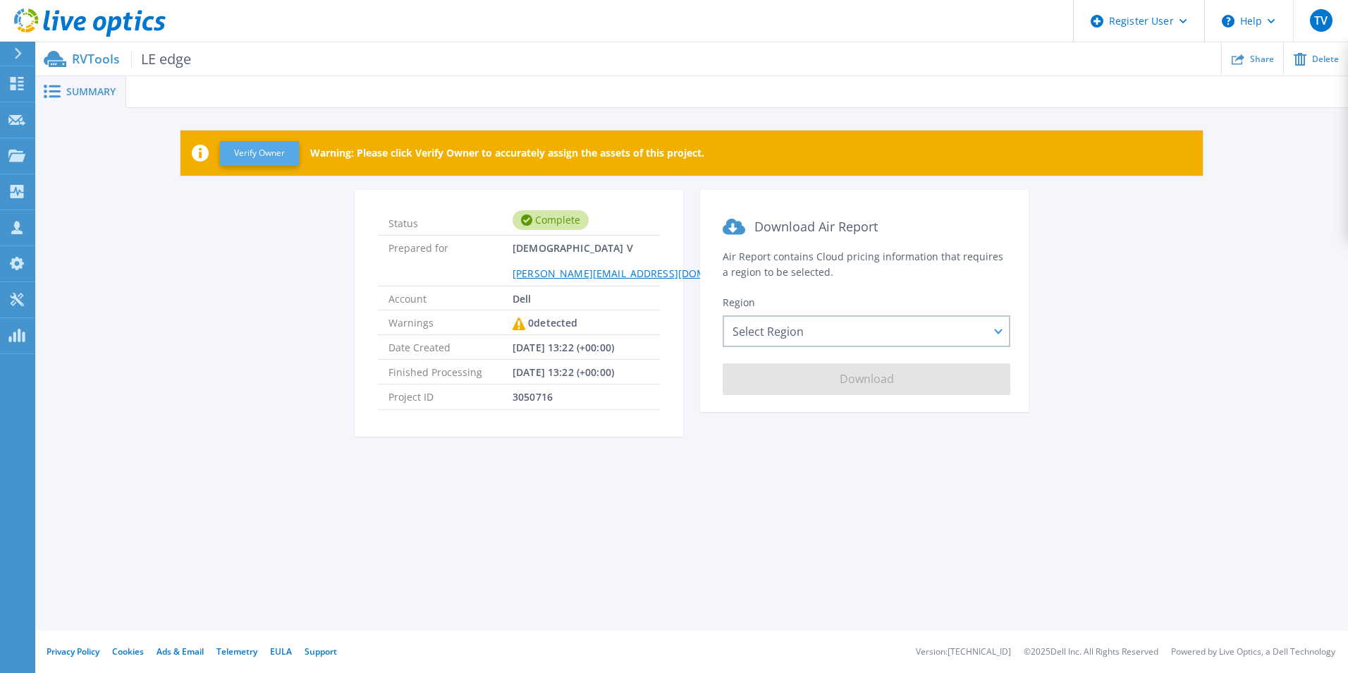
click at [269, 152] on button "Verify Owner" at bounding box center [259, 153] width 79 height 25
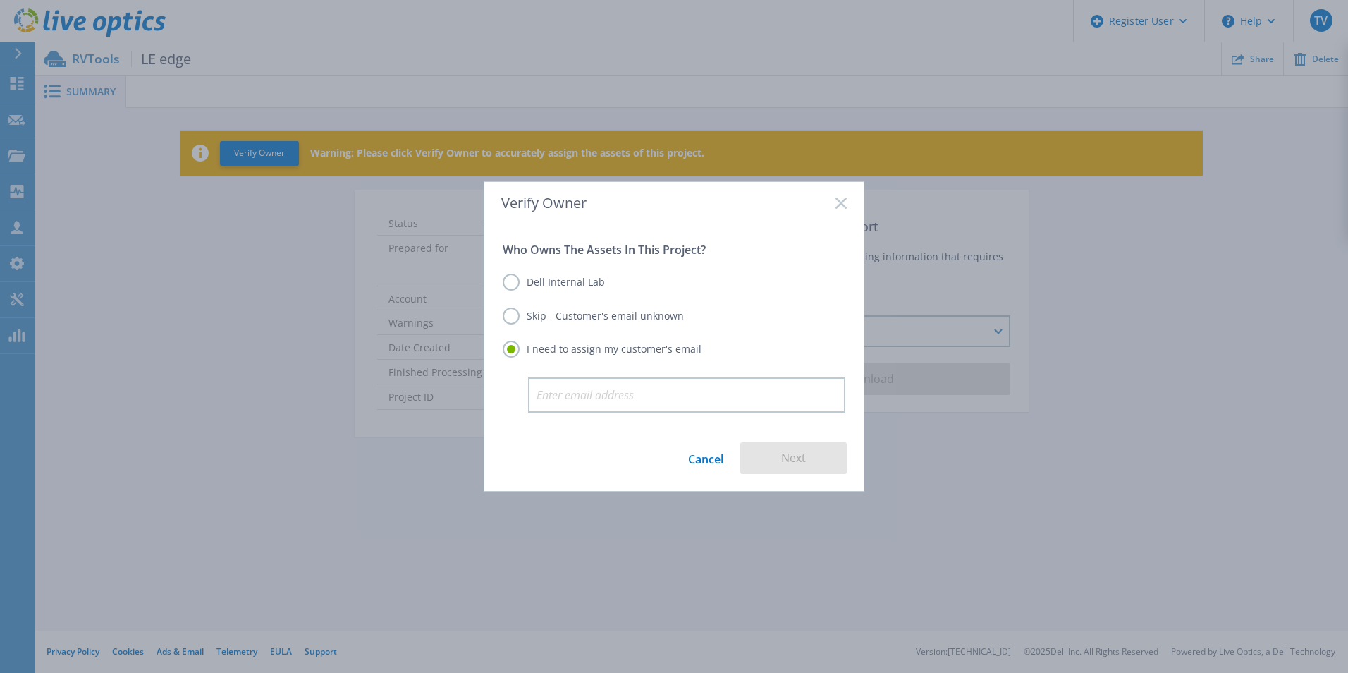
click at [575, 283] on label "Dell Internal Lab" at bounding box center [554, 282] width 102 height 17
click at [0, 0] on input "Dell Internal Lab" at bounding box center [0, 0] width 0 height 0
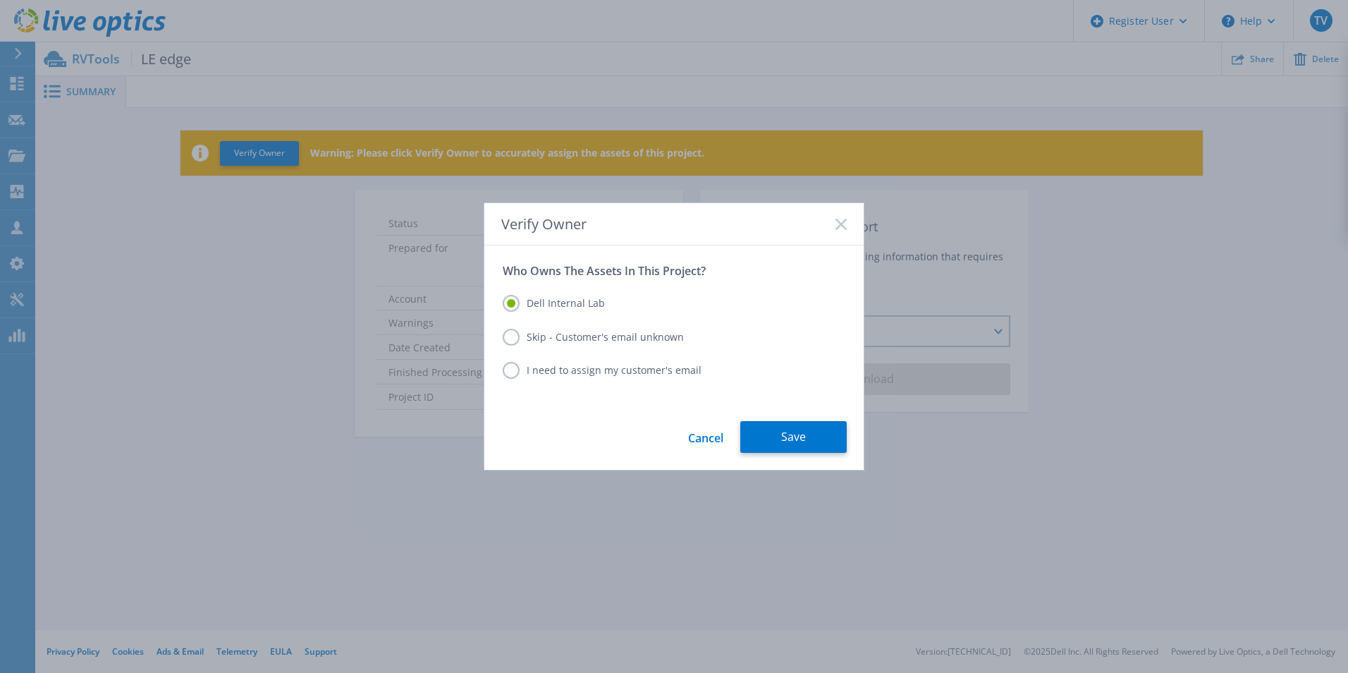
click at [561, 330] on label "Skip - Customer's email unknown" at bounding box center [593, 337] width 181 height 17
click at [0, 0] on input "Skip - Customer's email unknown" at bounding box center [0, 0] width 0 height 0
click at [770, 434] on button "Next" at bounding box center [793, 437] width 106 height 32
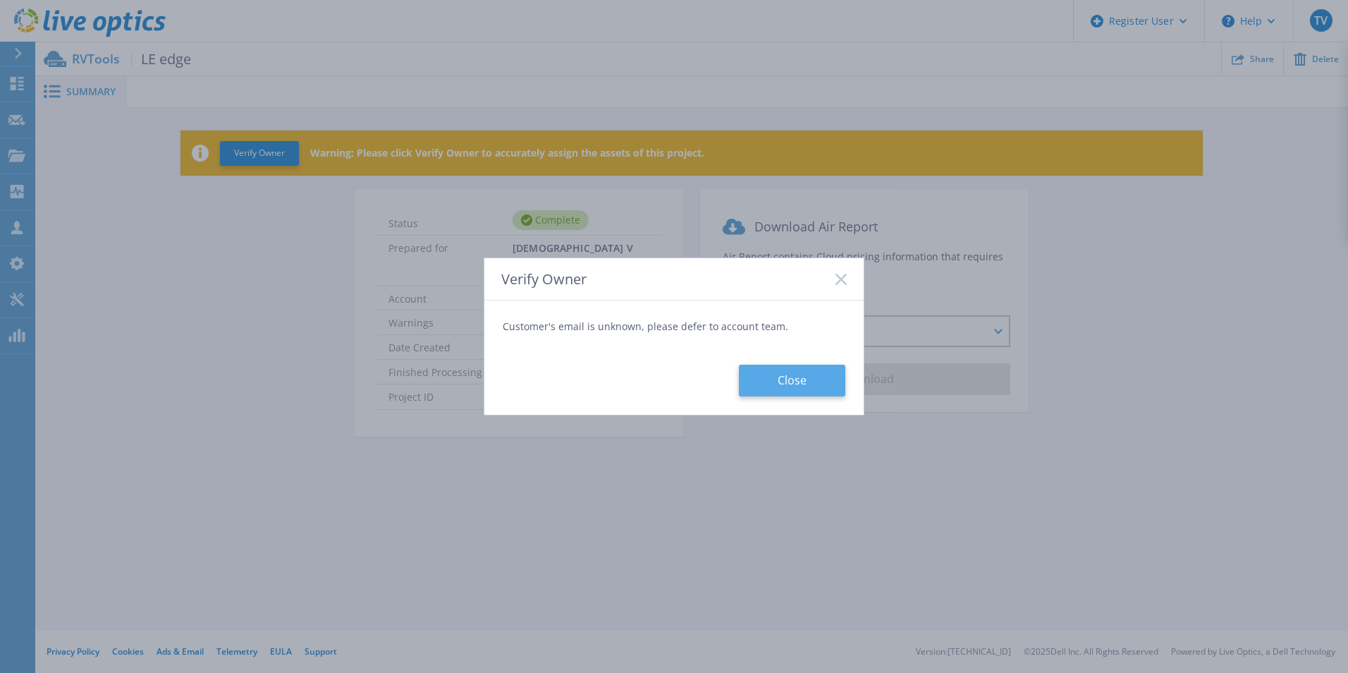
click at [769, 386] on button "Close" at bounding box center [792, 381] width 106 height 32
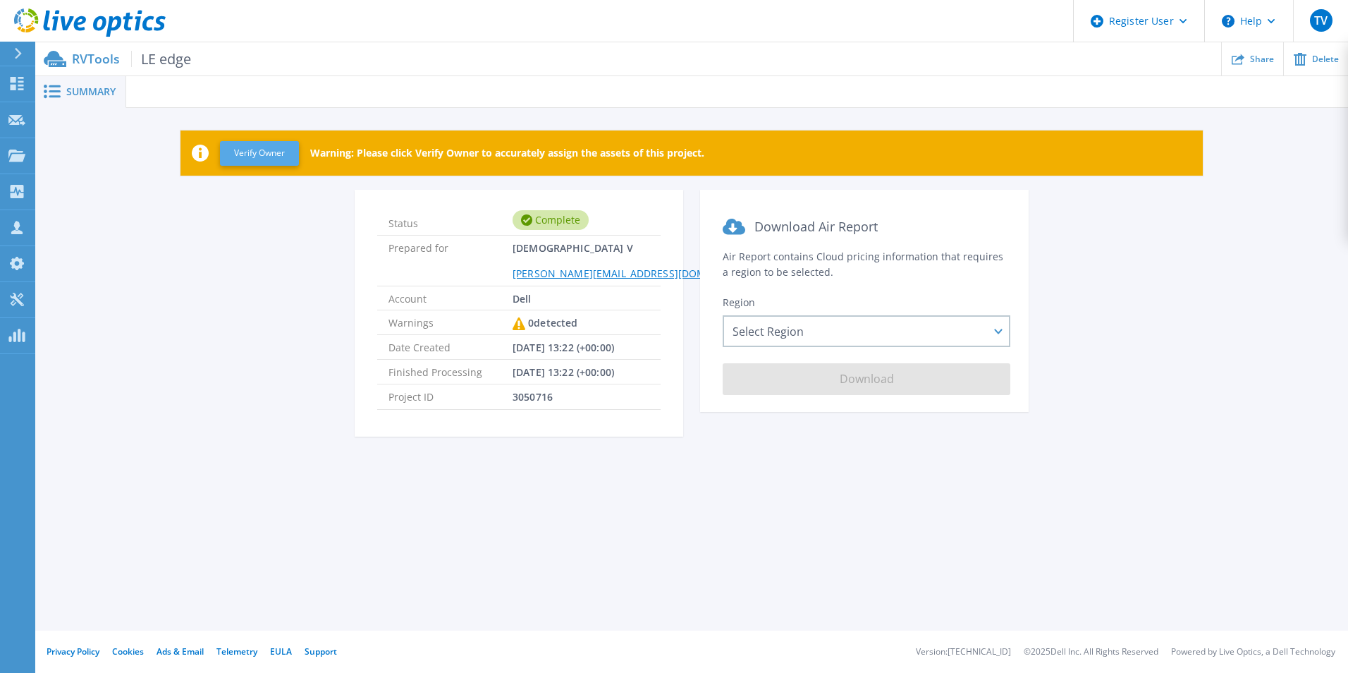
click at [236, 147] on button "Verify Owner" at bounding box center [259, 153] width 79 height 25
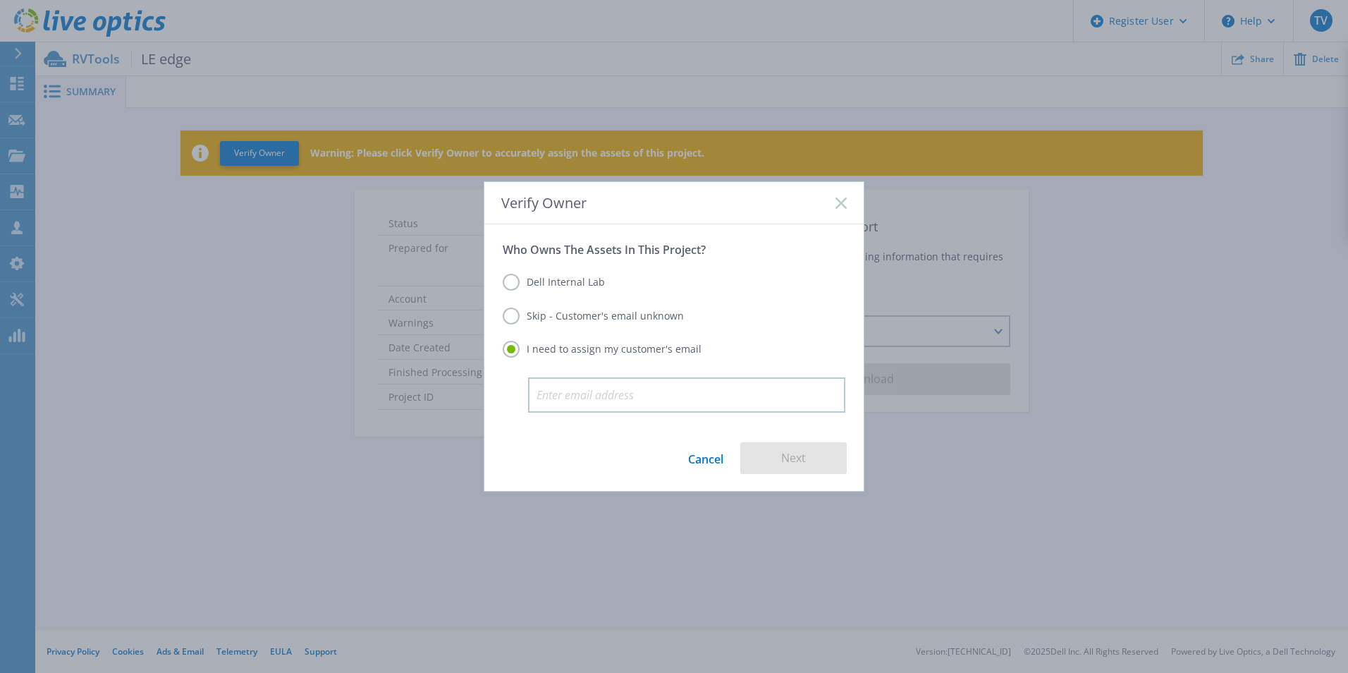
click at [63, 93] on div "Verify Owner Who Owns The Assets In This Project? Dell Internal Lab Skip - Cust…" at bounding box center [674, 336] width 1348 height 673
click at [557, 286] on label "Dell Internal Lab" at bounding box center [554, 282] width 102 height 17
click at [0, 0] on input "Dell Internal Lab" at bounding box center [0, 0] width 0 height 0
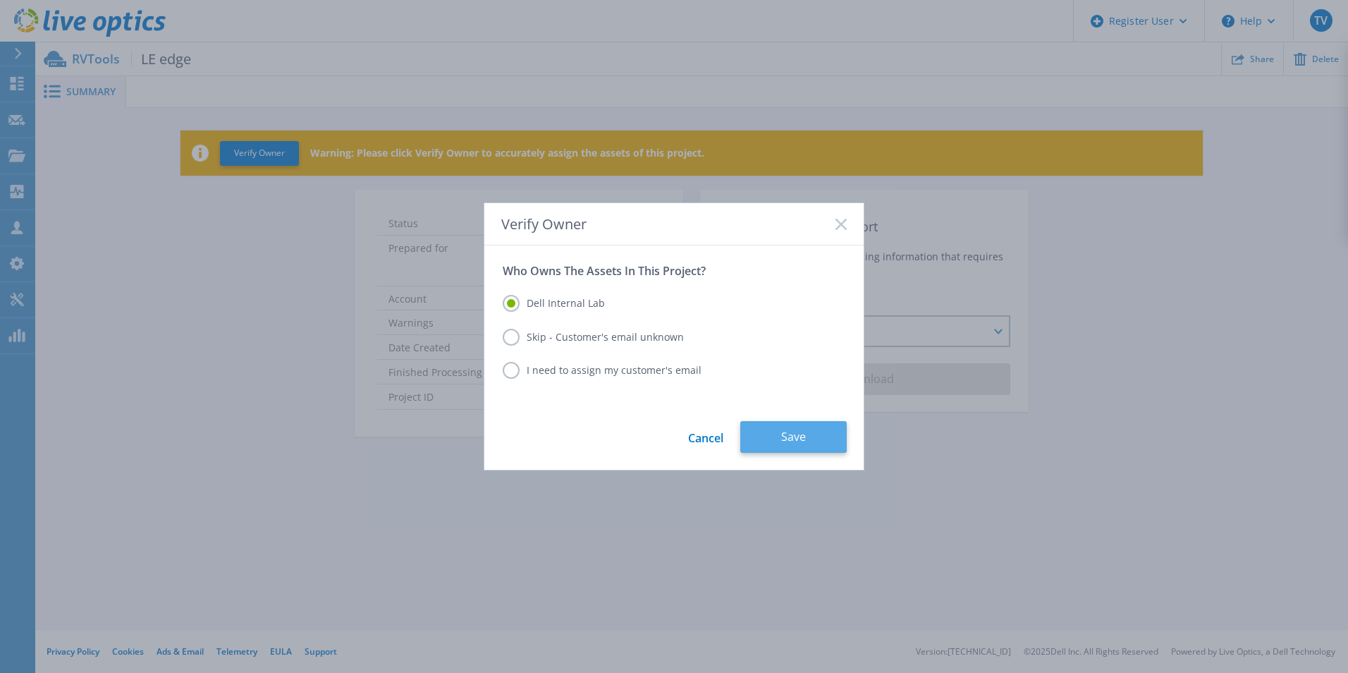
click at [816, 437] on button "Save" at bounding box center [793, 437] width 106 height 32
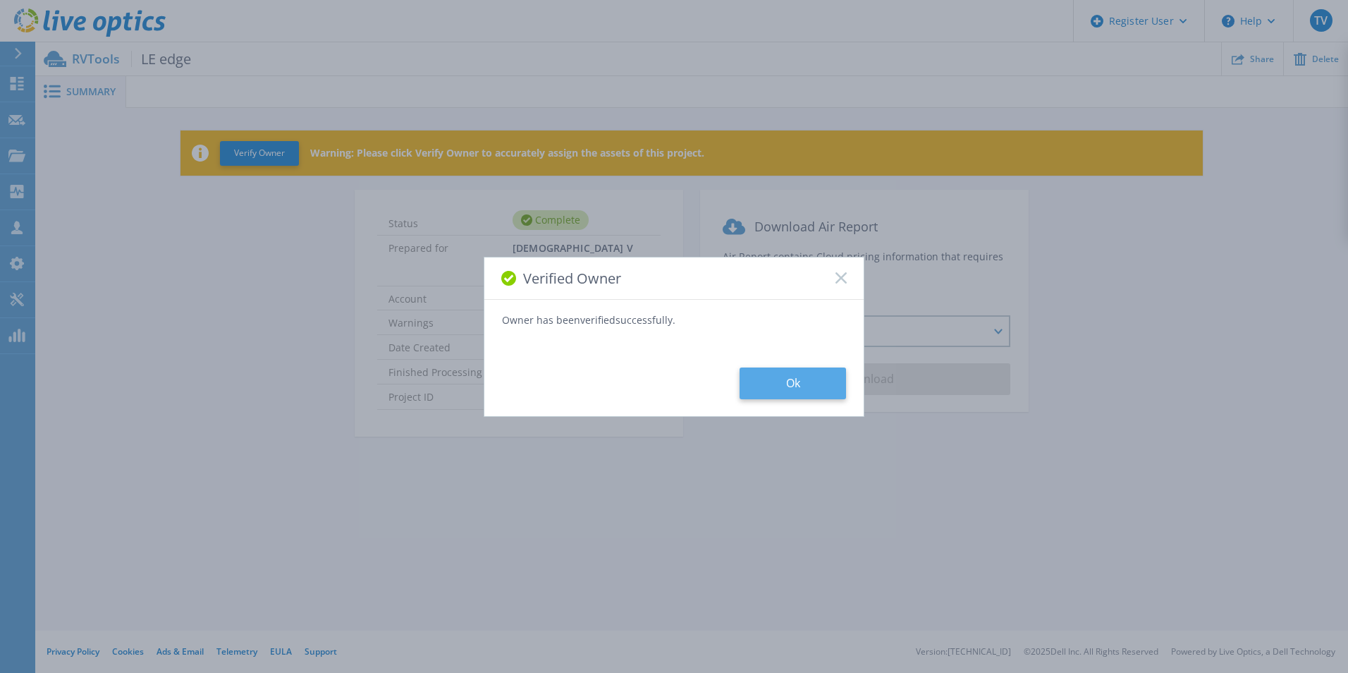
click at [819, 387] on button "Ok" at bounding box center [793, 383] width 106 height 32
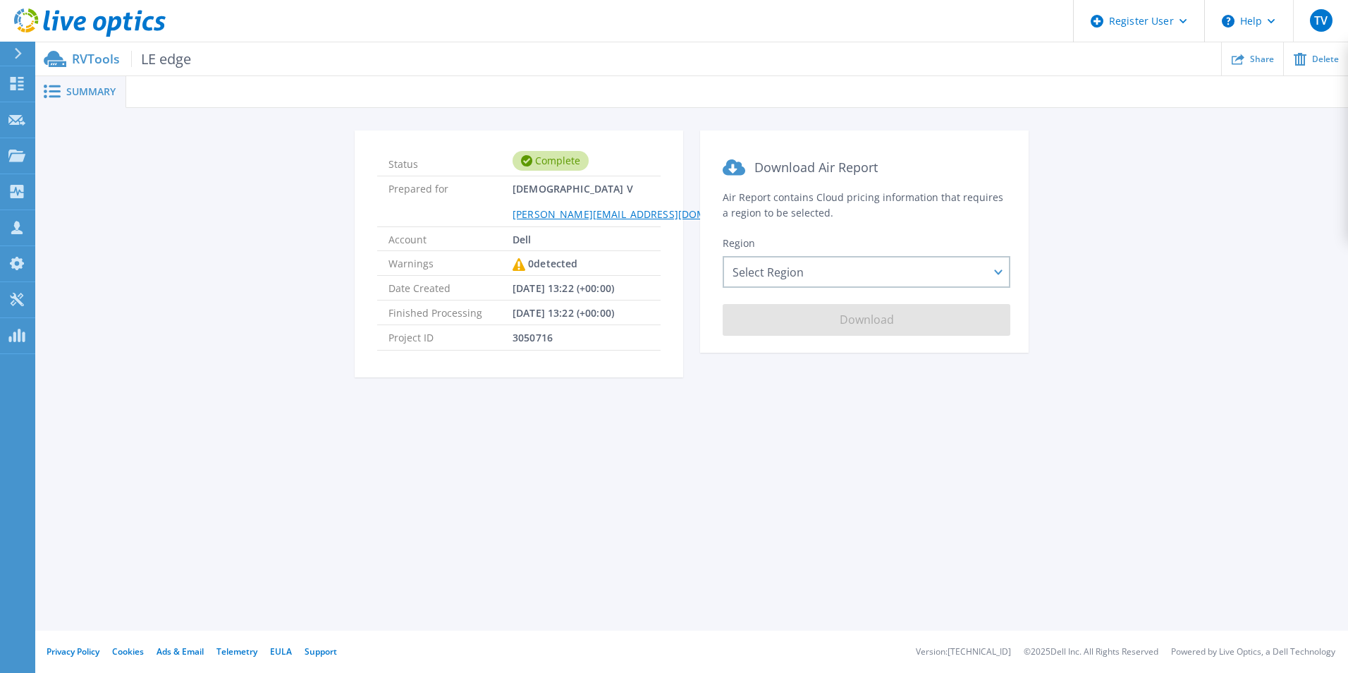
click at [85, 91] on span "Summary" at bounding box center [90, 92] width 49 height 10
click at [545, 337] on span "3050716" at bounding box center [533, 337] width 40 height 24
click at [148, 61] on span "LE edge" at bounding box center [161, 59] width 60 height 16
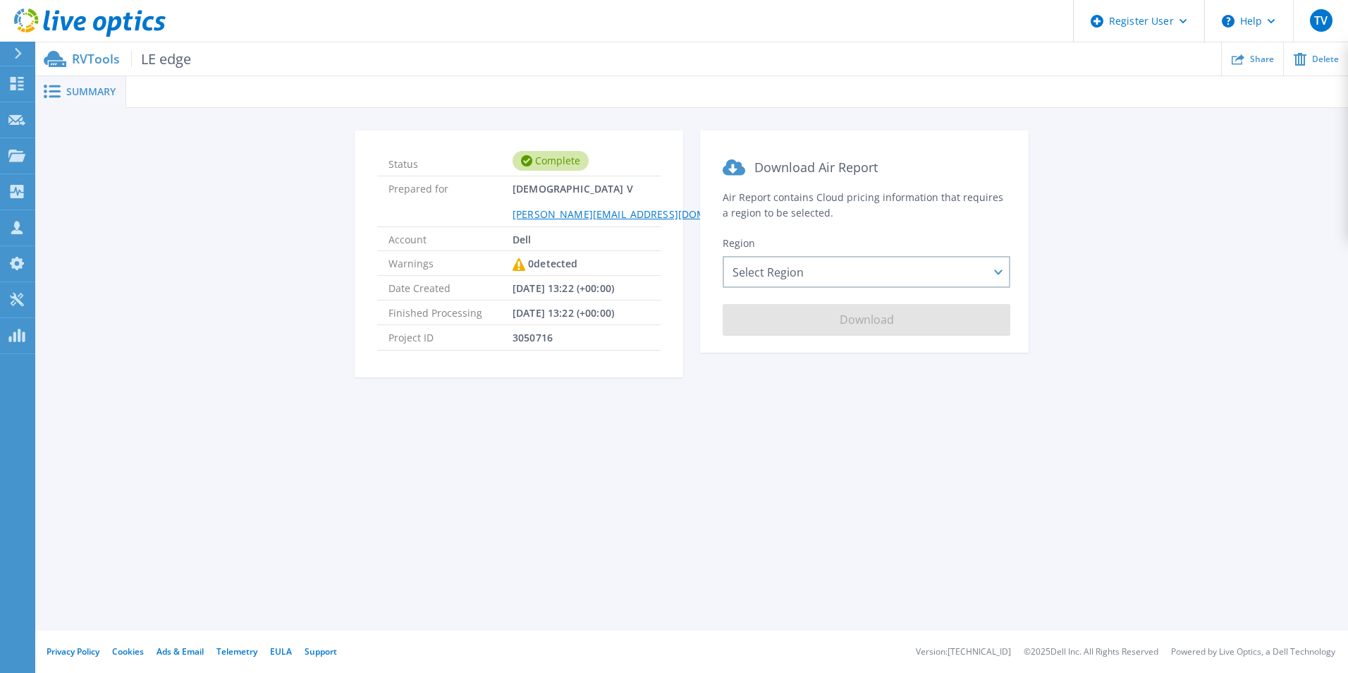
drag, startPoint x: 102, startPoint y: 56, endPoint x: 84, endPoint y: 60, distance: 18.8
click at [102, 56] on p "RVTools LE edge" at bounding box center [131, 59] width 119 height 16
click at [9, 49] on button at bounding box center [17, 54] width 35 height 25
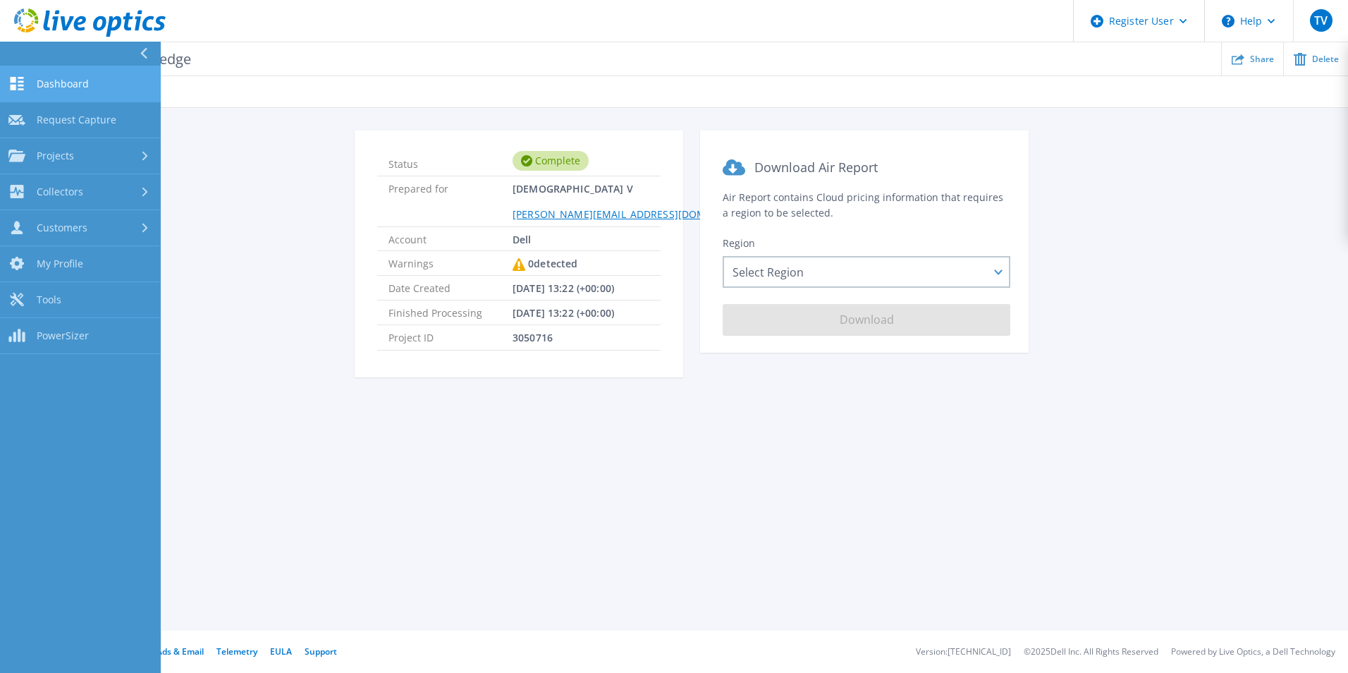
click at [56, 76] on link "Dashboard Dashboard" at bounding box center [80, 84] width 161 height 36
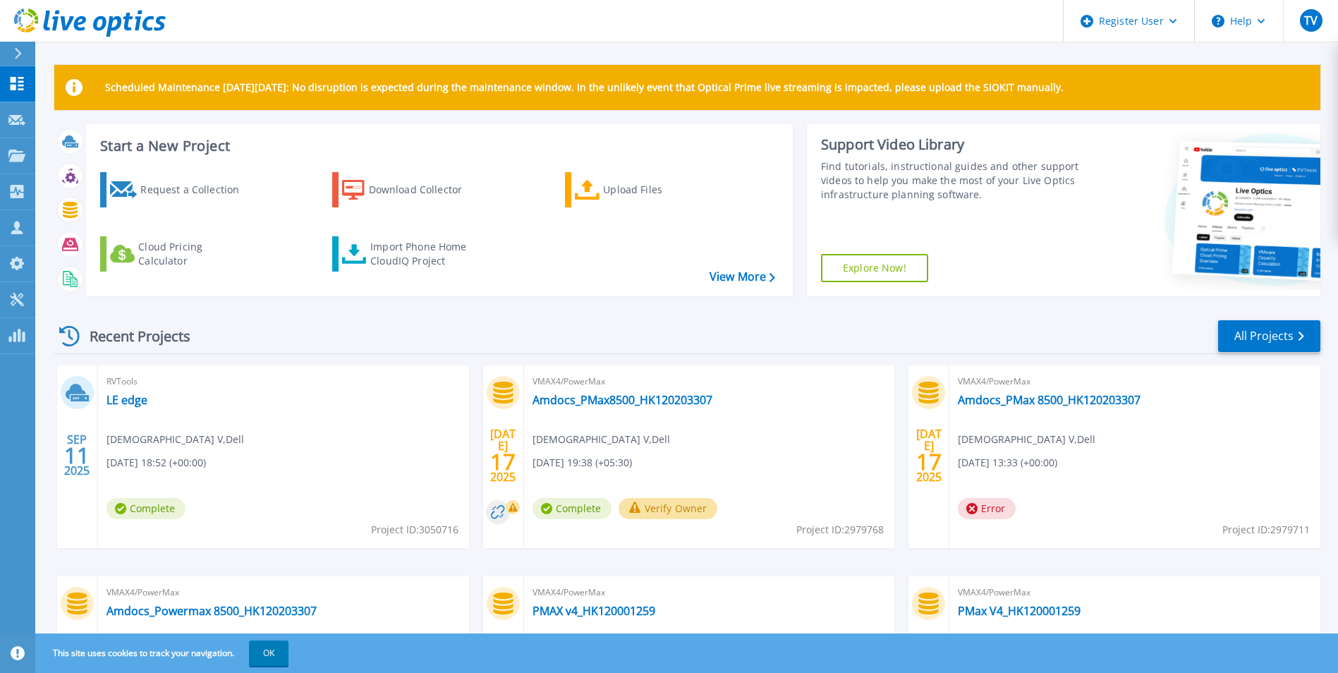
click at [28, 52] on div at bounding box center [24, 54] width 23 height 24
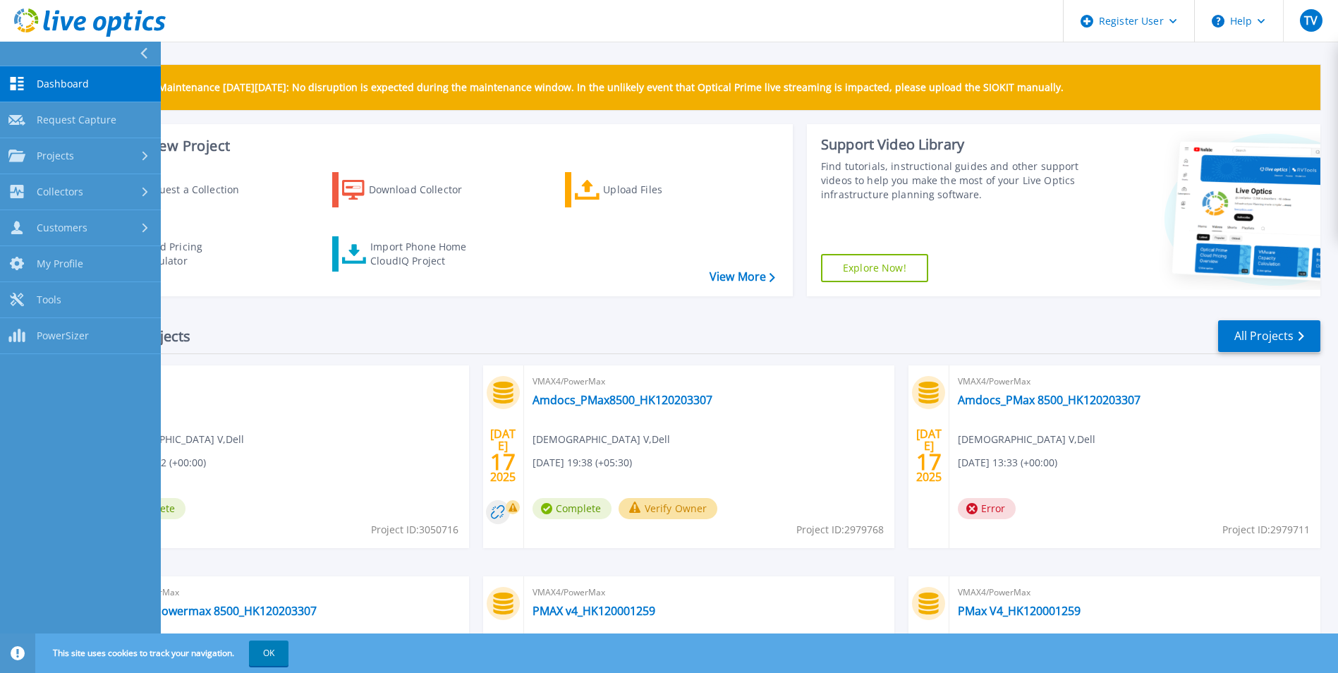
click at [148, 54] on div at bounding box center [149, 54] width 23 height 24
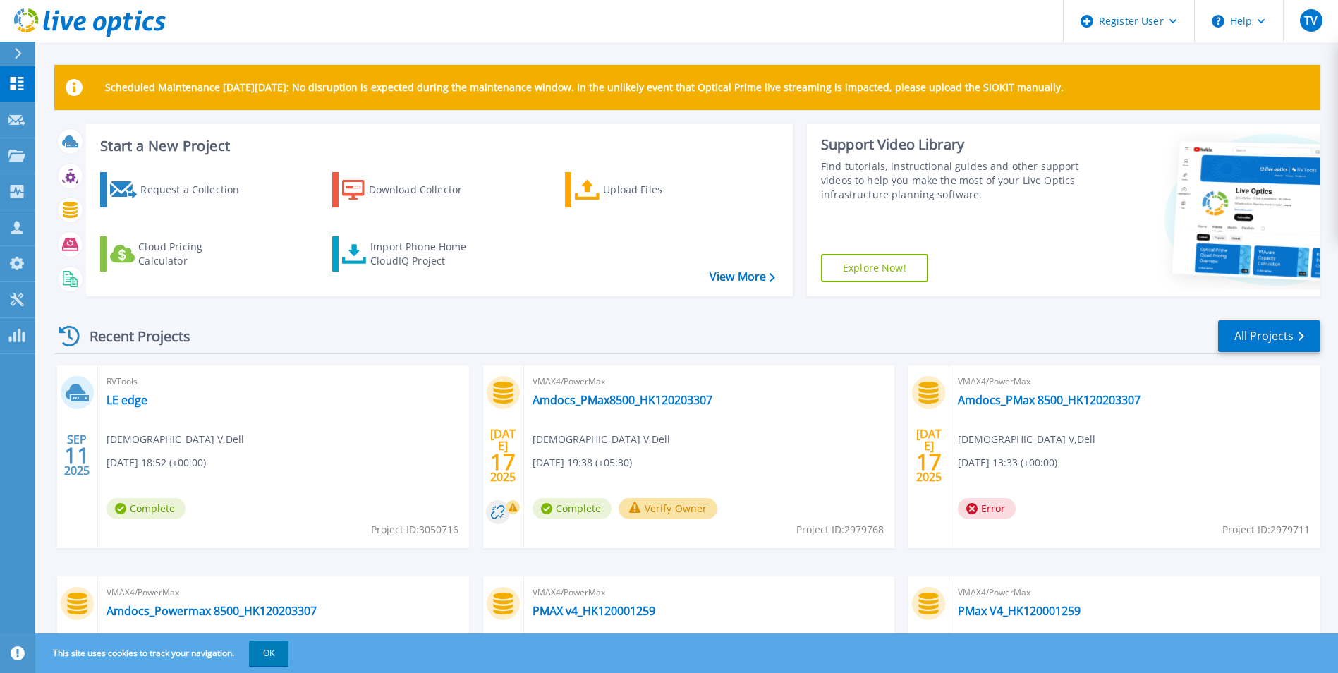
click at [63, 47] on div "Scheduled Maintenance [DATE][DATE]: No disruption is expected during the mainte…" at bounding box center [686, 399] width 1302 height 798
click at [64, 19] on icon at bounding box center [67, 23] width 13 height 14
click at [13, 60] on div at bounding box center [24, 54] width 23 height 24
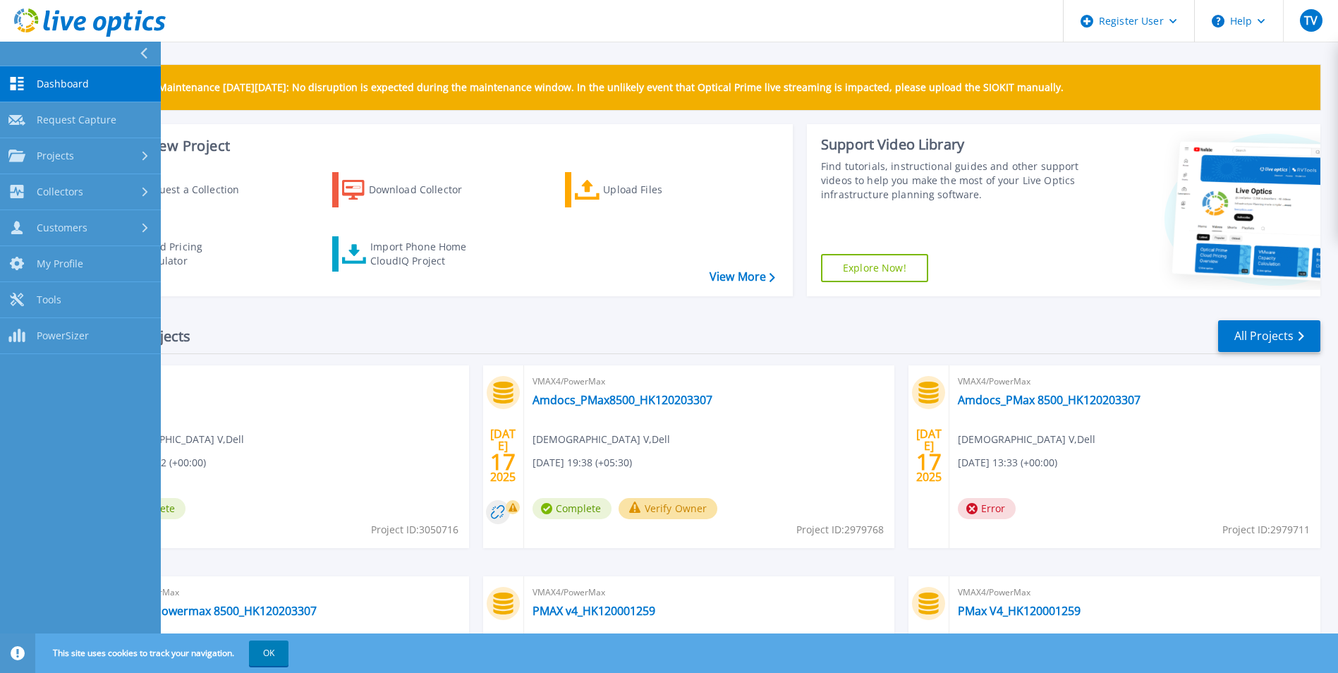
click at [137, 61] on button at bounding box center [80, 54] width 161 height 25
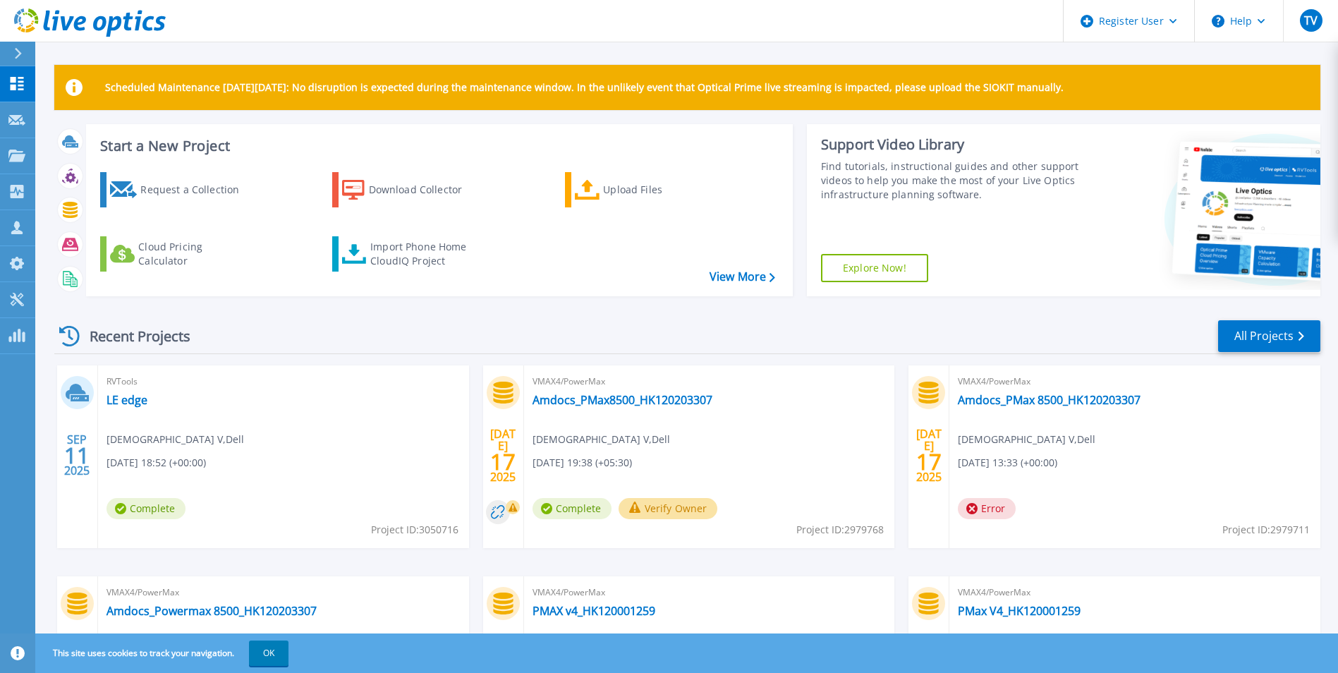
click at [9, 51] on button at bounding box center [17, 54] width 35 height 25
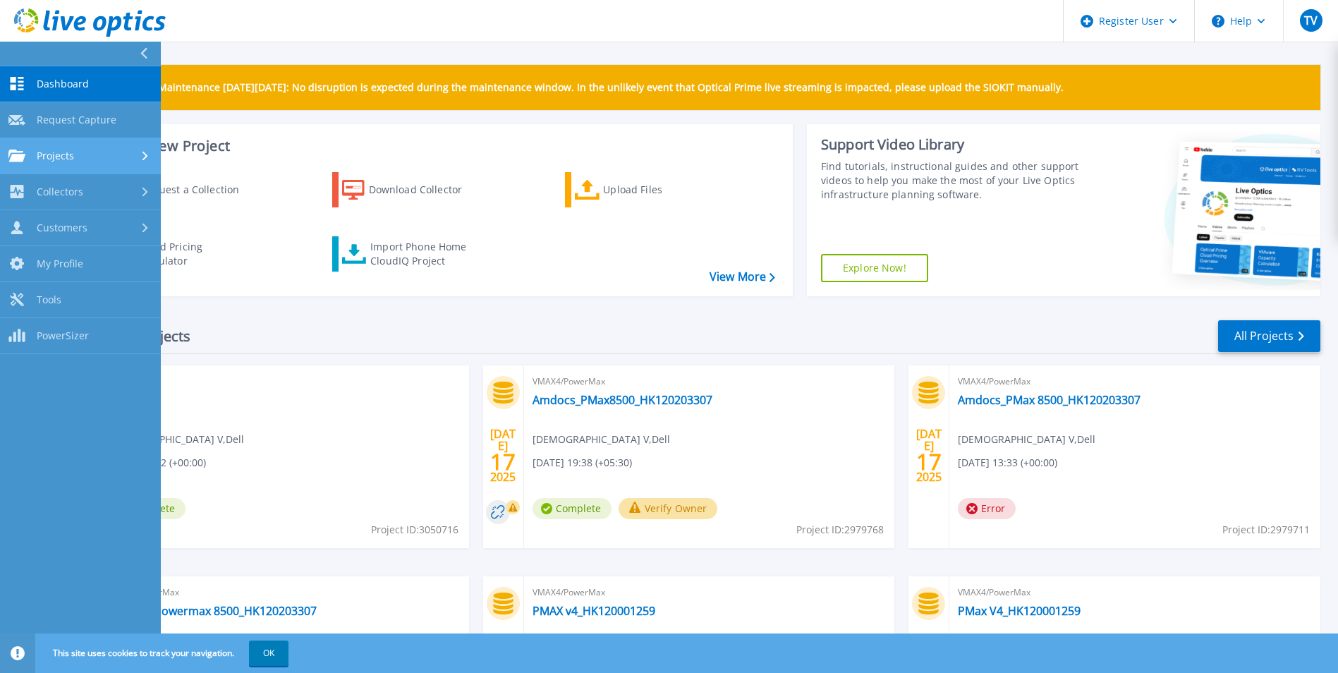
click at [97, 164] on link "Projects Projects" at bounding box center [80, 156] width 161 height 36
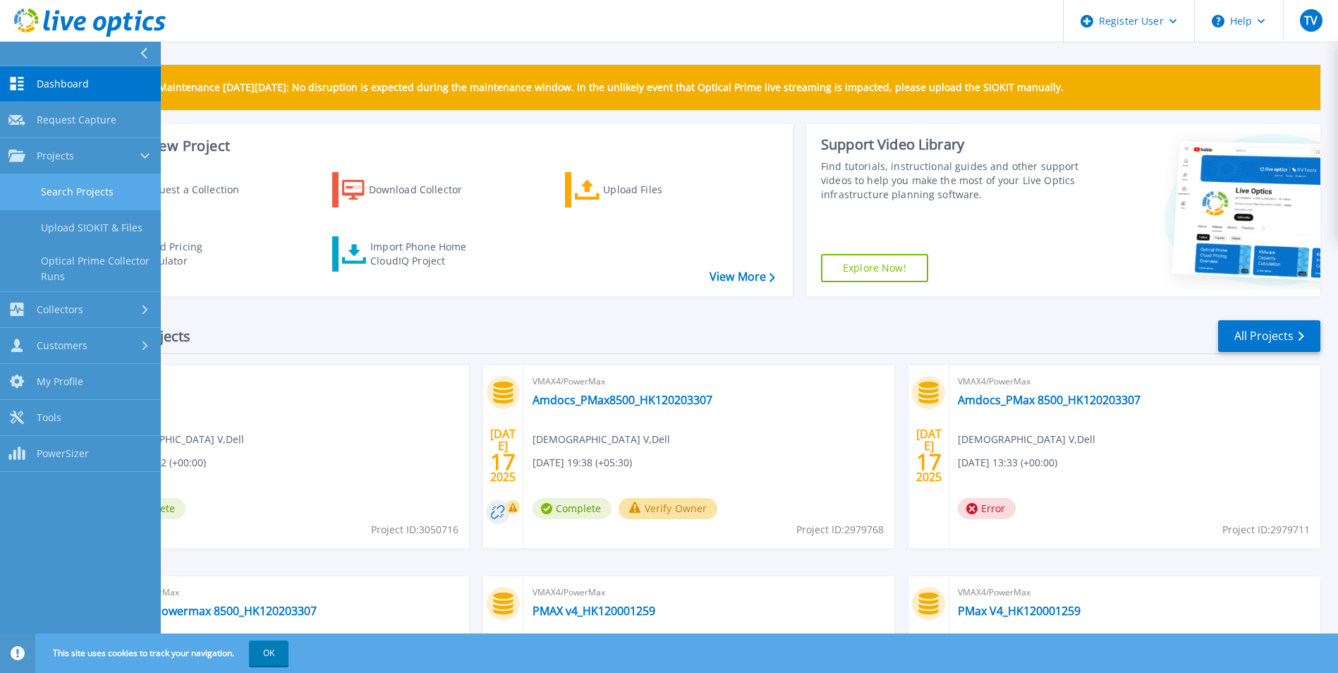
click at [87, 200] on link "Search Projects" at bounding box center [80, 192] width 161 height 36
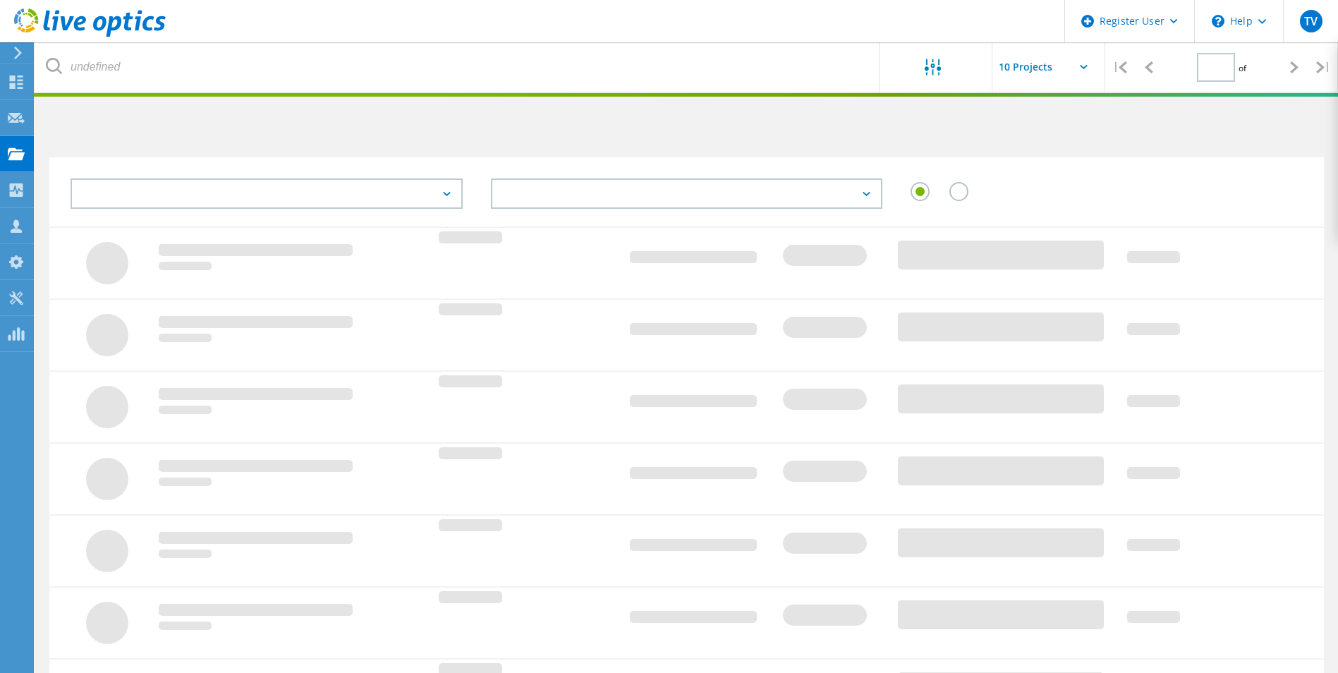
type input "1"
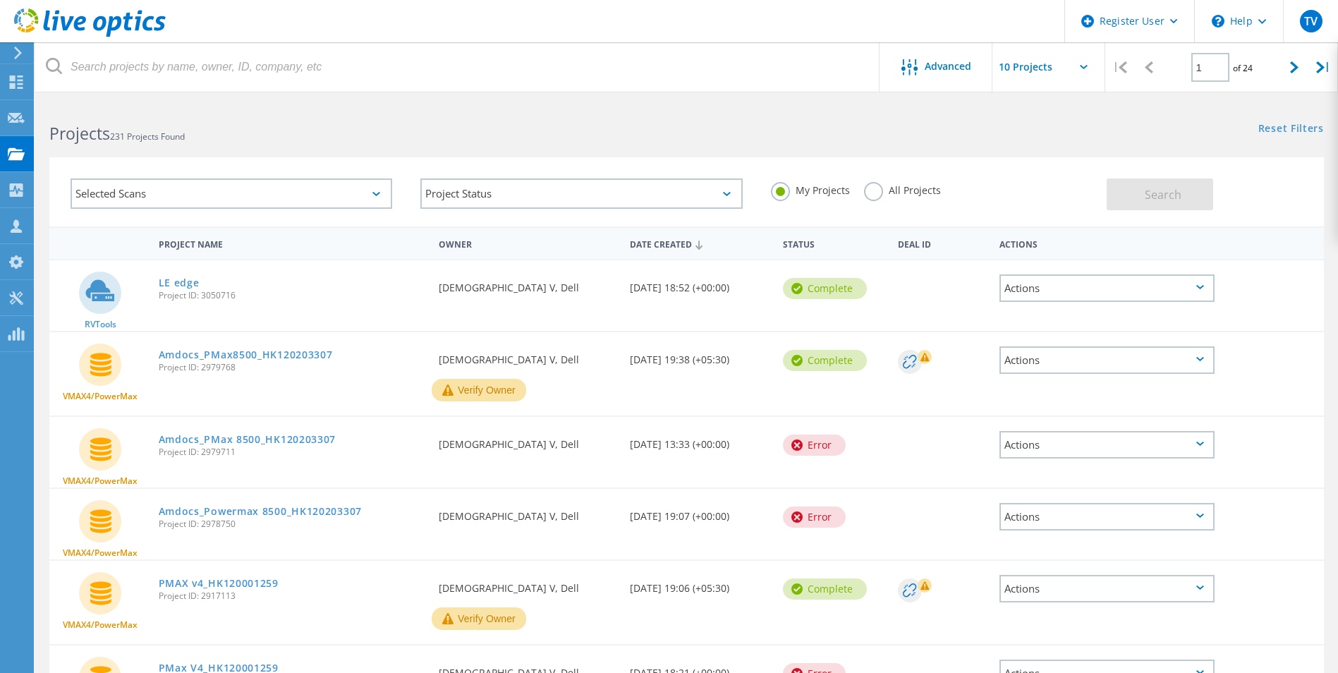
click at [865, 193] on label "All Projects" at bounding box center [902, 188] width 77 height 13
click at [0, 0] on input "All Projects" at bounding box center [0, 0] width 0 height 0
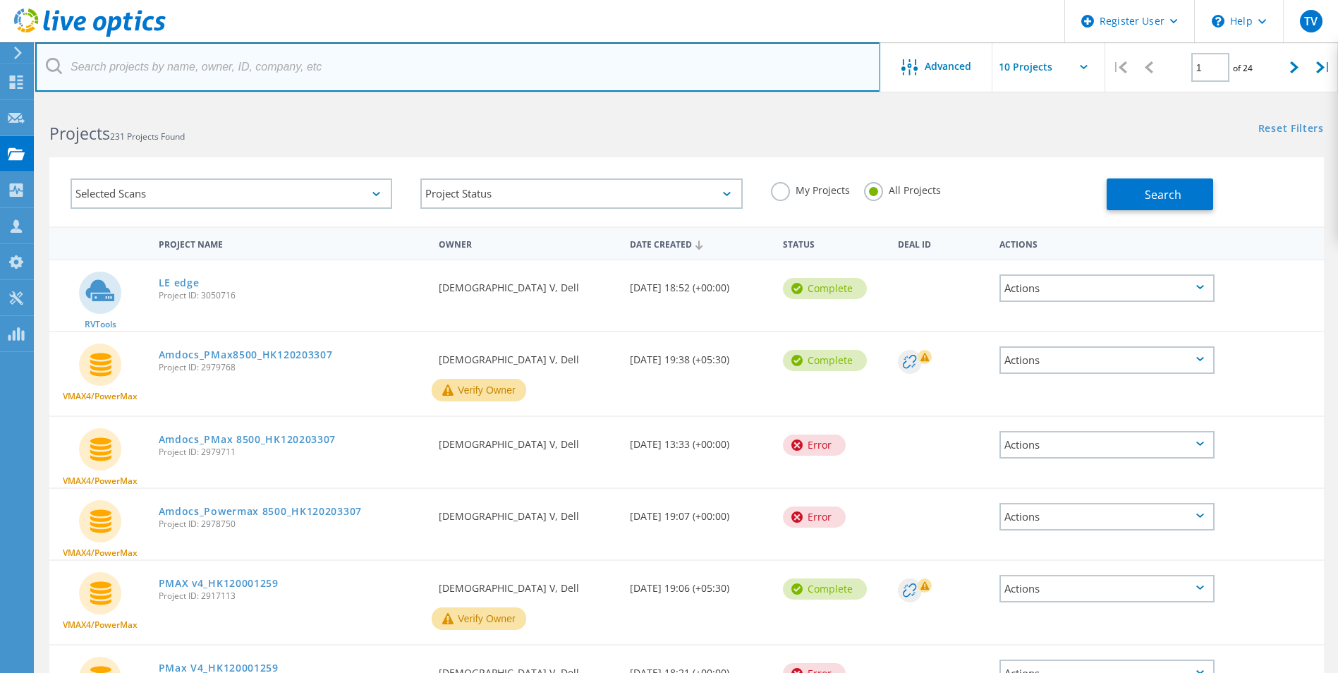
click at [283, 66] on input "text" at bounding box center [457, 66] width 845 height 49
paste input "3050707"
type input "3050707"
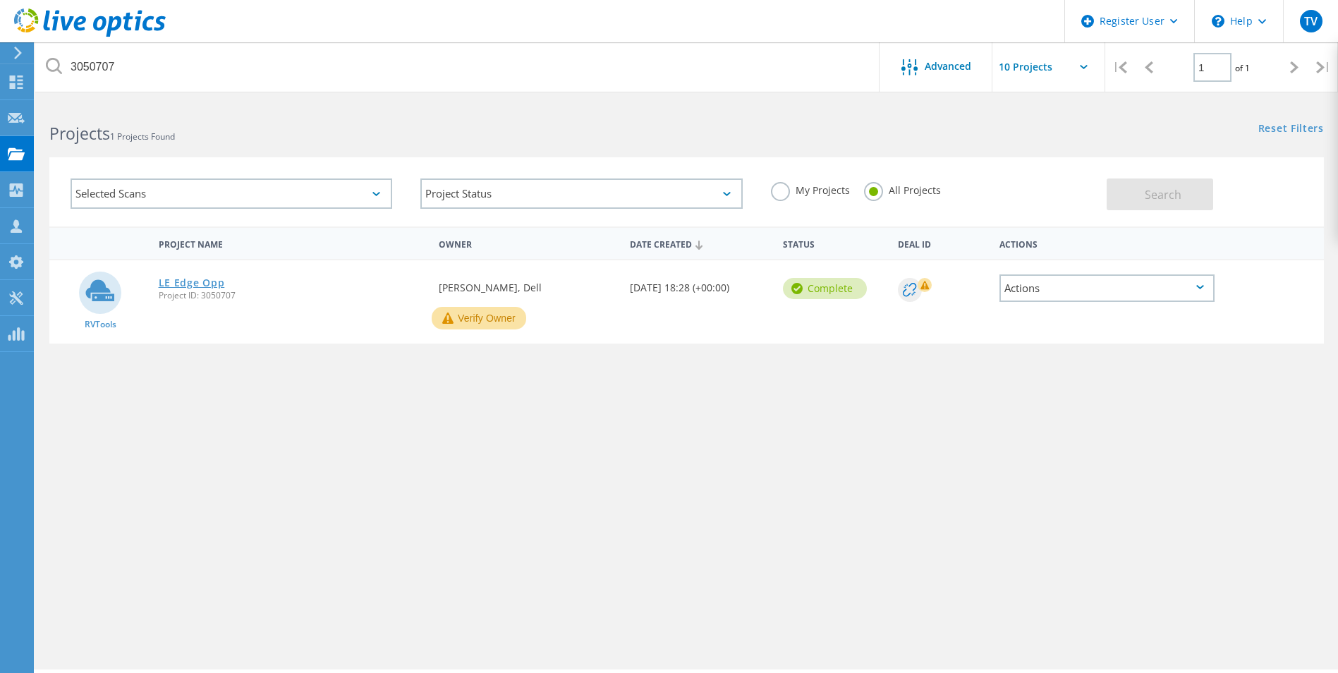
click at [204, 279] on link "LE Edge Opp" at bounding box center [192, 283] width 66 height 10
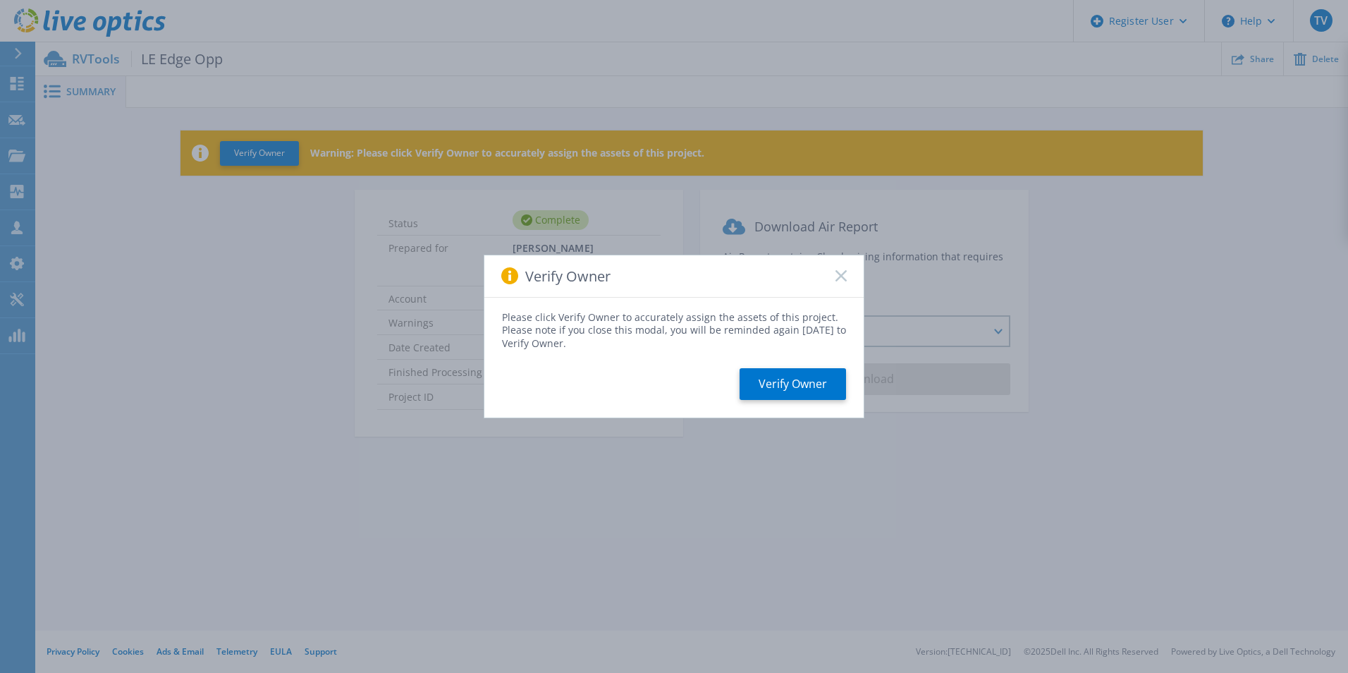
click at [831, 277] on div "Verify Owner" at bounding box center [673, 276] width 379 height 42
